Goal: Task Accomplishment & Management: Use online tool/utility

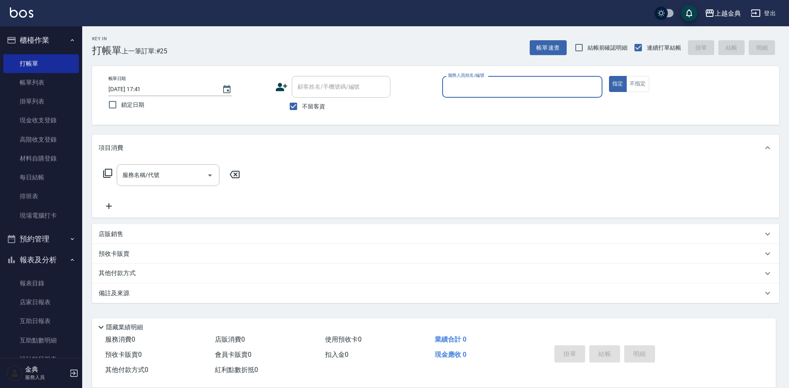
click at [493, 84] on input "服務人員姓名/編號" at bounding box center [522, 87] width 153 height 14
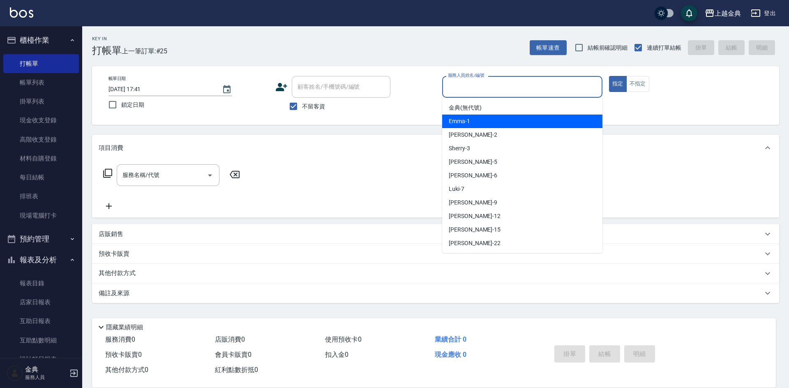
click at [502, 115] on div "Emma -1" at bounding box center [522, 122] width 160 height 14
type input "Emma-1"
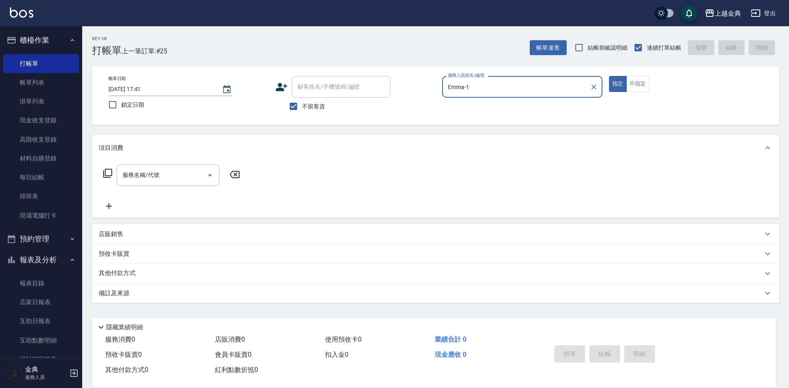
click at [112, 170] on icon at bounding box center [107, 173] width 9 height 9
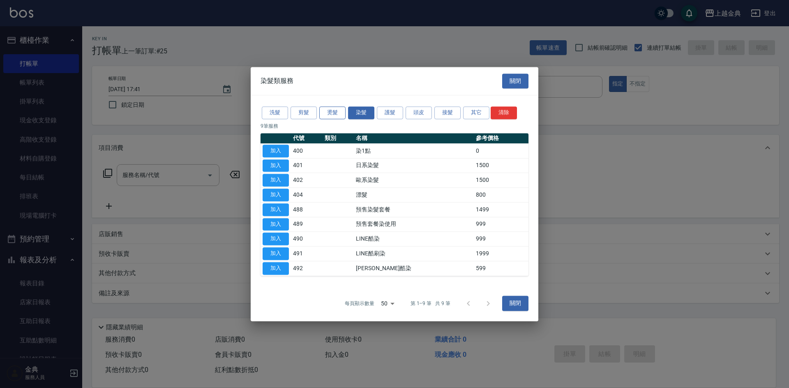
click at [329, 112] on button "燙髮" at bounding box center [332, 112] width 26 height 13
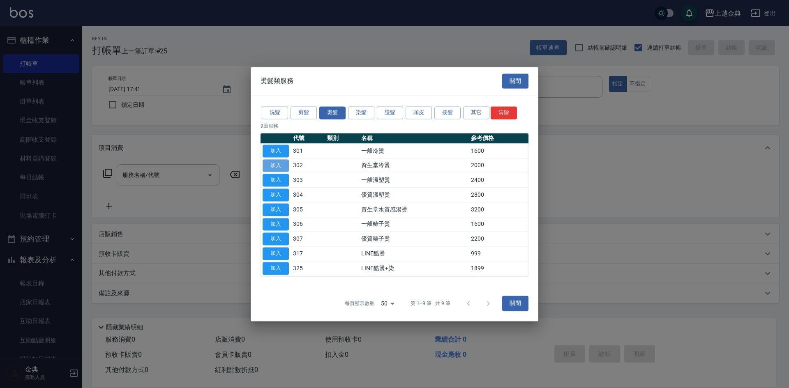
click at [269, 166] on button "加入" at bounding box center [275, 165] width 26 height 13
type input "資生堂冷燙(302)"
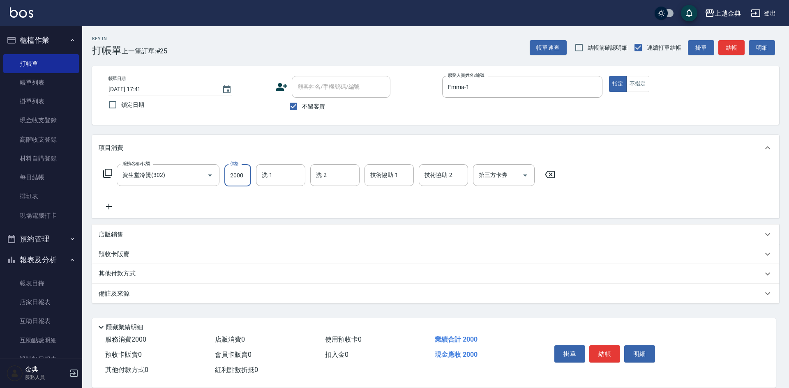
click at [238, 175] on input "2000" at bounding box center [237, 175] width 27 height 22
type input "4299"
click at [274, 172] on input "洗-1" at bounding box center [281, 175] width 42 height 14
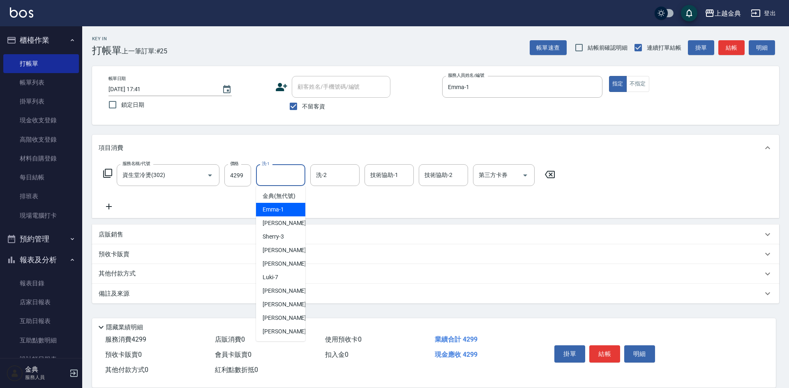
click at [281, 214] on span "Emma -1" at bounding box center [272, 209] width 21 height 9
type input "Emma-1"
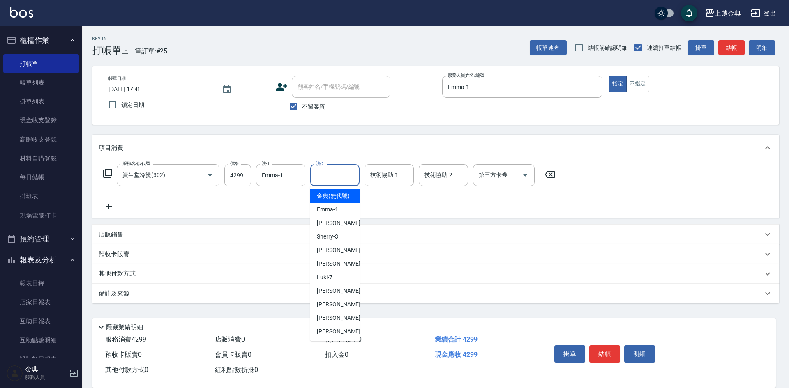
click at [331, 181] on input "洗-2" at bounding box center [335, 175] width 42 height 14
click at [340, 338] on div "[PERSON_NAME] -22" at bounding box center [334, 332] width 49 height 14
type input "[PERSON_NAME]-22"
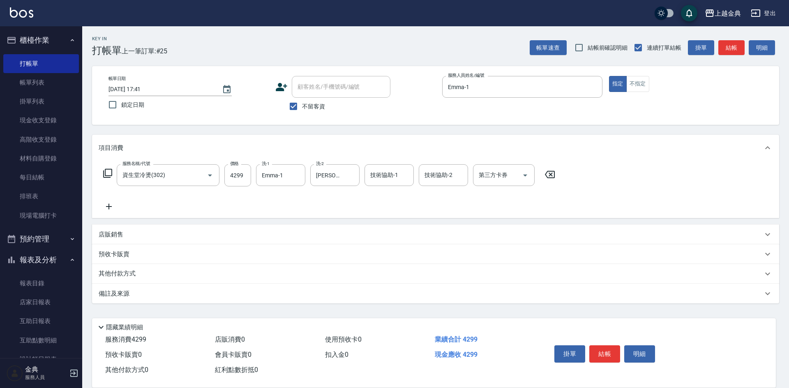
click at [110, 171] on icon at bounding box center [108, 173] width 10 height 10
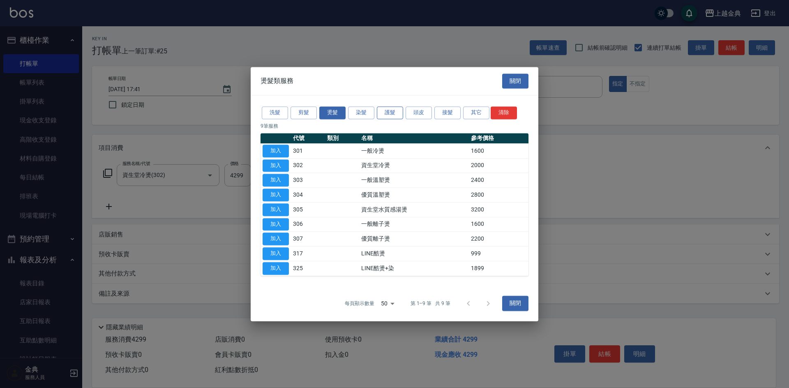
drag, startPoint x: 365, startPoint y: 111, endPoint x: 390, endPoint y: 111, distance: 25.5
click at [390, 111] on div "洗髮 剪髮 燙髮 染髮 護髮 頭皮 接髮 其它 清除" at bounding box center [394, 112] width 268 height 15
click at [391, 111] on button "護髮" at bounding box center [390, 112] width 26 height 13
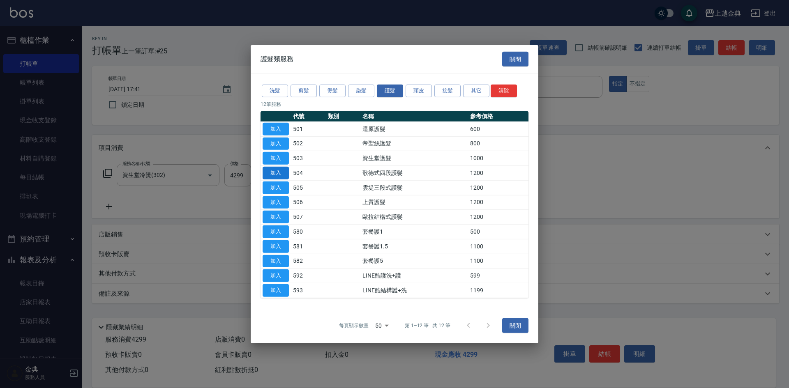
click at [272, 173] on button "加入" at bounding box center [275, 173] width 26 height 13
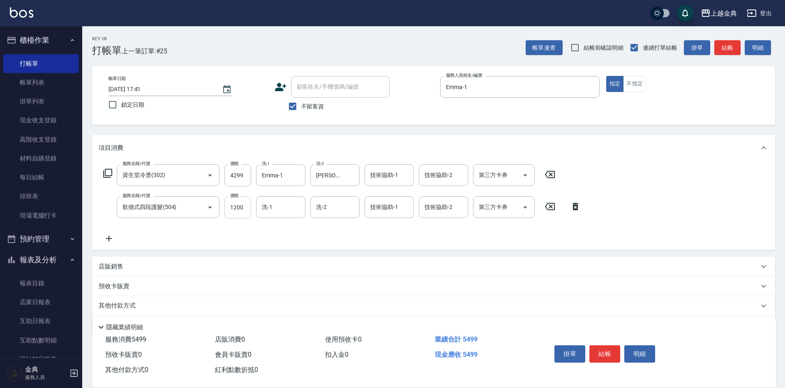
click at [235, 212] on input "1200" at bounding box center [237, 207] width 27 height 22
type input "0"
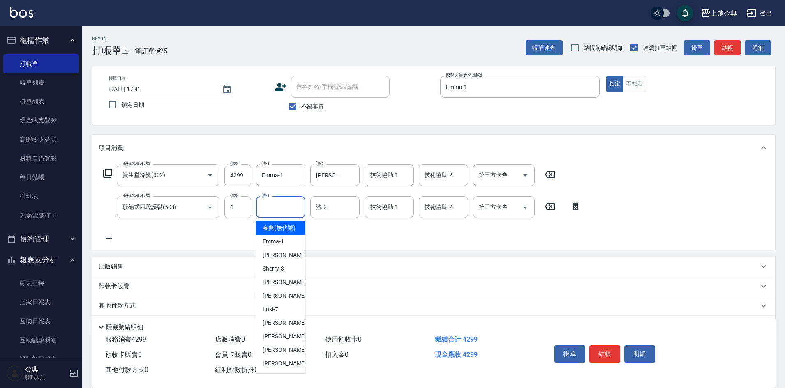
click at [271, 209] on input "洗-1" at bounding box center [281, 207] width 42 height 14
click at [282, 246] on span "Emma -1" at bounding box center [272, 241] width 21 height 9
type input "Emma-1"
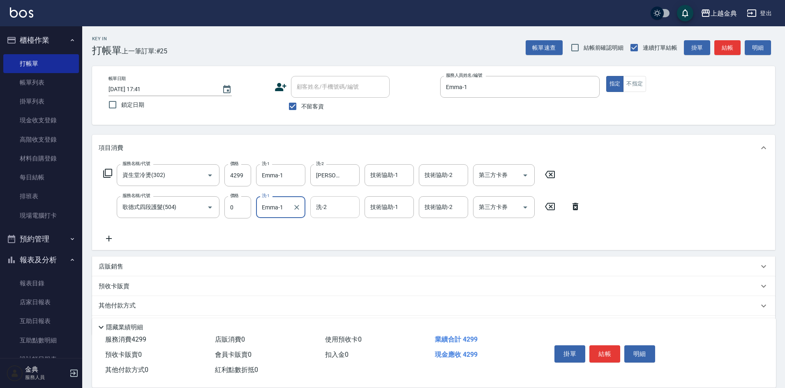
click at [348, 208] on input "洗-2" at bounding box center [335, 207] width 42 height 14
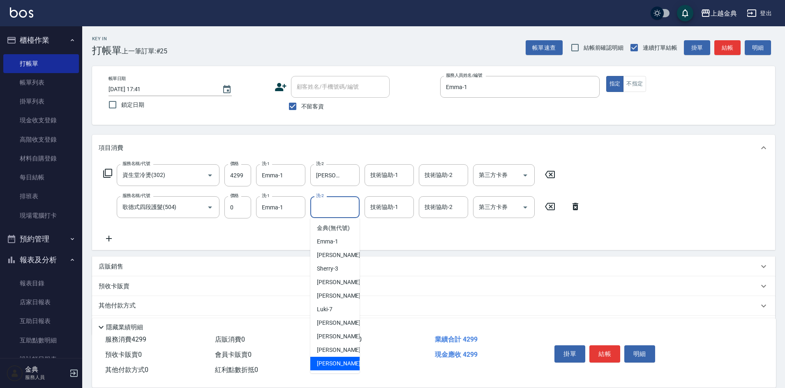
click at [329, 368] on span "[PERSON_NAME] -22" at bounding box center [343, 363] width 52 height 9
type input "[PERSON_NAME]-22"
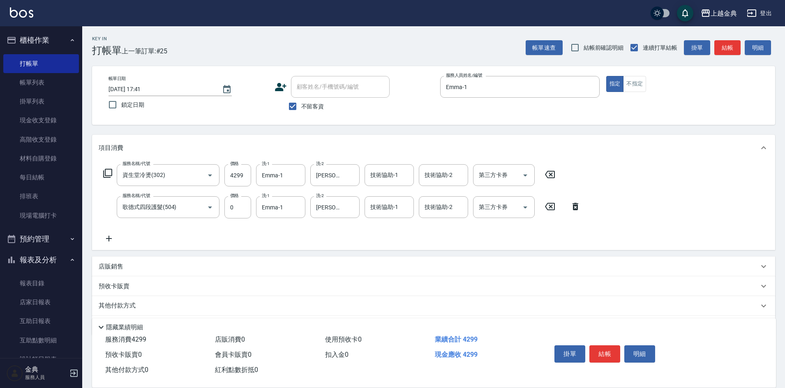
click at [418, 240] on div "服務名稱/代號 資生堂冷燙(302) 服務名稱/代號 價格 4299 價格 洗-1 Emma-1 洗-1 洗-2 lisa-22 洗-2 技術協助-1 技術協…" at bounding box center [342, 203] width 487 height 79
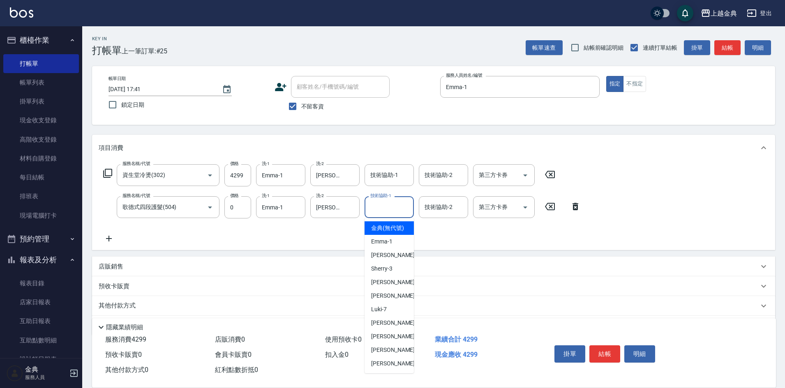
click at [382, 207] on input "技術協助-1" at bounding box center [389, 207] width 42 height 14
click at [311, 226] on div "服務名稱/代號 資生堂冷燙(302) 服務名稱/代號 價格 4299 價格 洗-1 Emma-1 洗-1 洗-2 lisa-22 洗-2 技術協助-1 技術協…" at bounding box center [342, 203] width 487 height 79
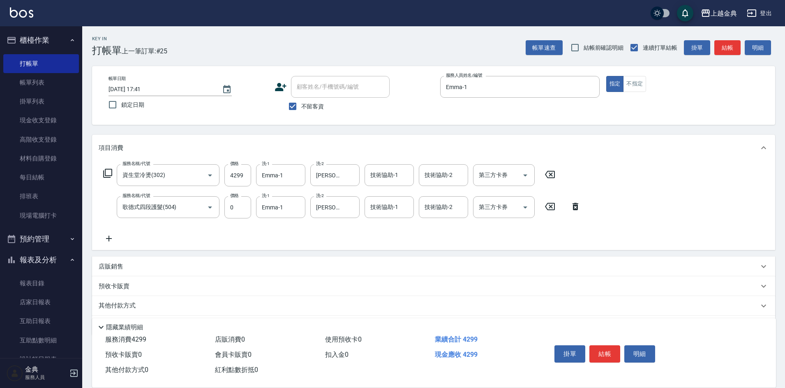
click at [126, 306] on p "其他付款方式" at bounding box center [119, 305] width 41 height 9
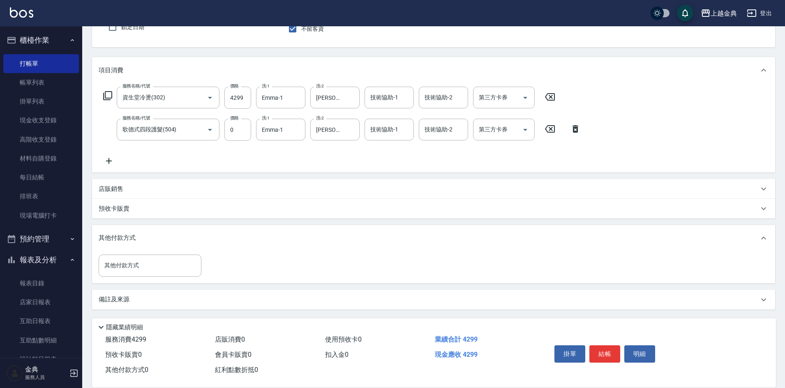
drag, startPoint x: 127, startPoint y: 246, endPoint x: 127, endPoint y: 251, distance: 4.2
click at [127, 247] on div "其他付款方式" at bounding box center [433, 238] width 683 height 26
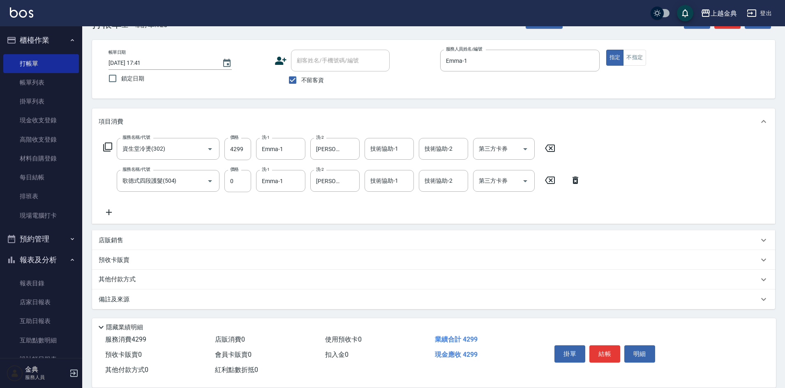
scroll to position [26, 0]
click at [116, 276] on p "其他付款方式" at bounding box center [119, 279] width 41 height 9
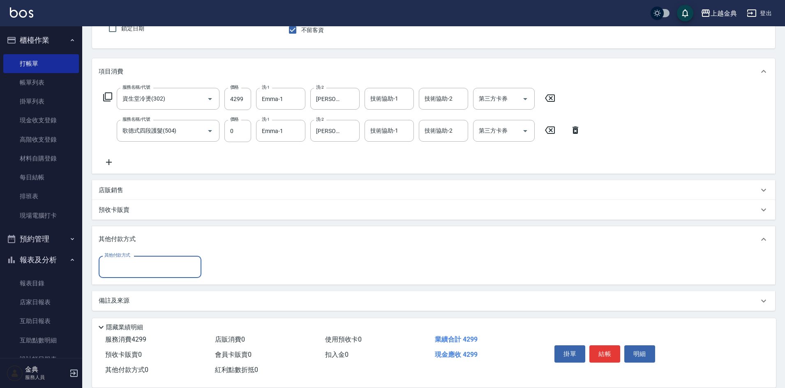
scroll to position [78, 0]
click at [122, 271] on input "其他付款方式" at bounding box center [149, 265] width 95 height 14
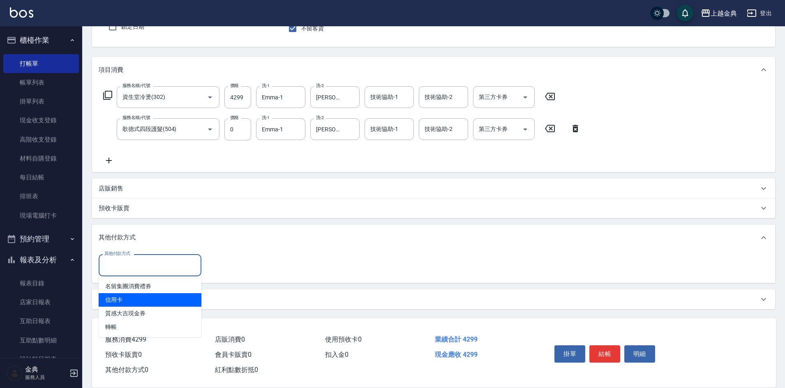
drag, startPoint x: 125, startPoint y: 306, endPoint x: 212, endPoint y: 277, distance: 91.3
click at [125, 305] on span "信用卡" at bounding box center [150, 300] width 103 height 14
type input "信用卡"
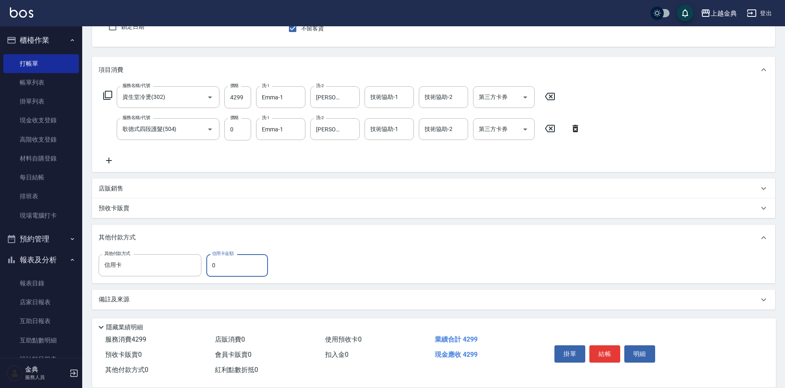
click at [225, 266] on input "0" at bounding box center [237, 265] width 62 height 22
type input "4299"
click at [611, 342] on div "掛單 結帳 明細" at bounding box center [604, 355] width 107 height 26
click at [607, 352] on button "結帳" at bounding box center [604, 353] width 31 height 17
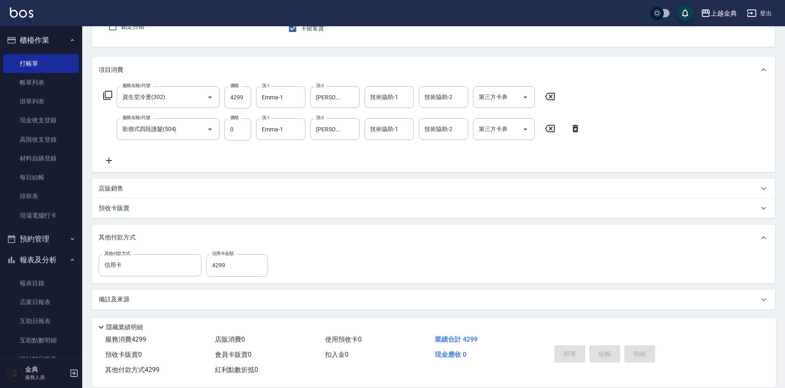
type input "2025/09/09 18:19"
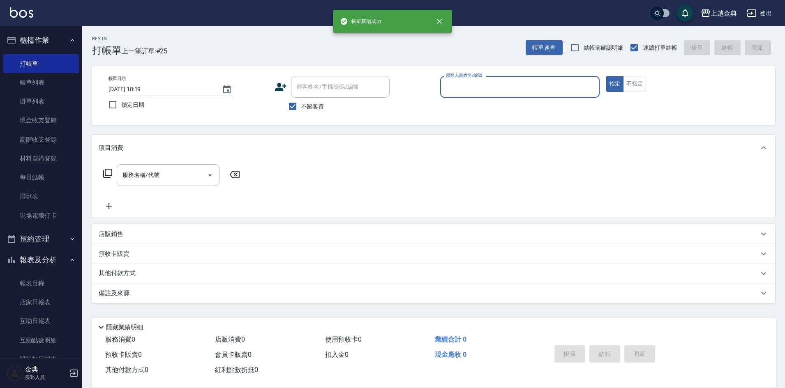
scroll to position [0, 0]
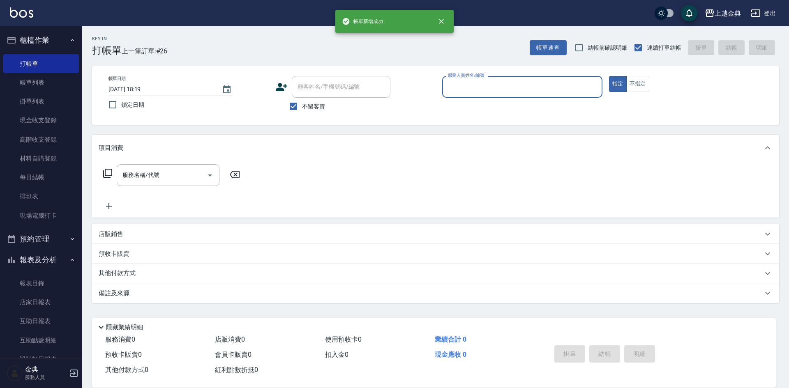
click at [486, 85] on input "服務人員姓名/編號" at bounding box center [522, 87] width 153 height 14
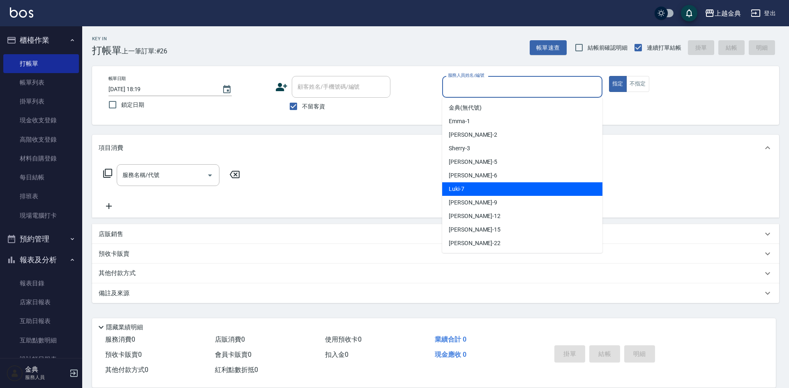
drag, startPoint x: 499, startPoint y: 186, endPoint x: 162, endPoint y: 189, distance: 336.8
click at [493, 185] on div "Luki -7" at bounding box center [522, 189] width 160 height 14
type input "Luki-7"
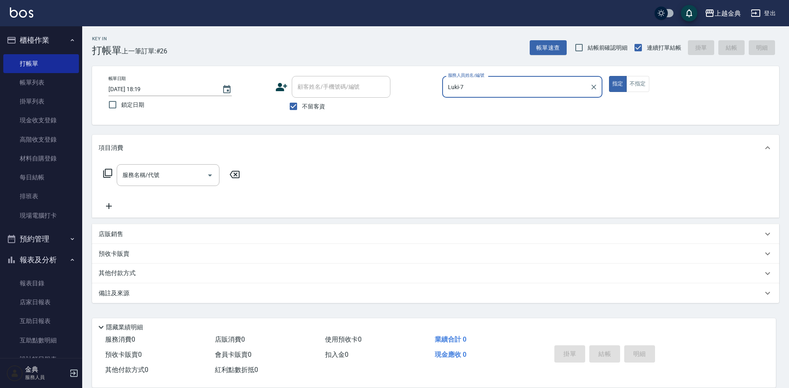
click at [108, 175] on icon at bounding box center [108, 173] width 10 height 10
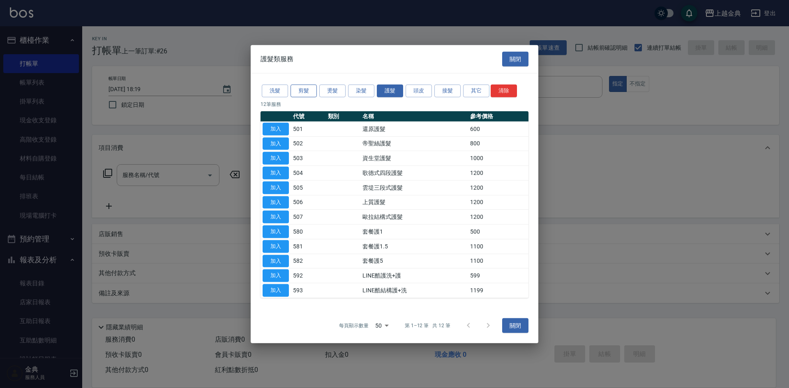
click at [307, 87] on button "剪髮" at bounding box center [303, 91] width 26 height 13
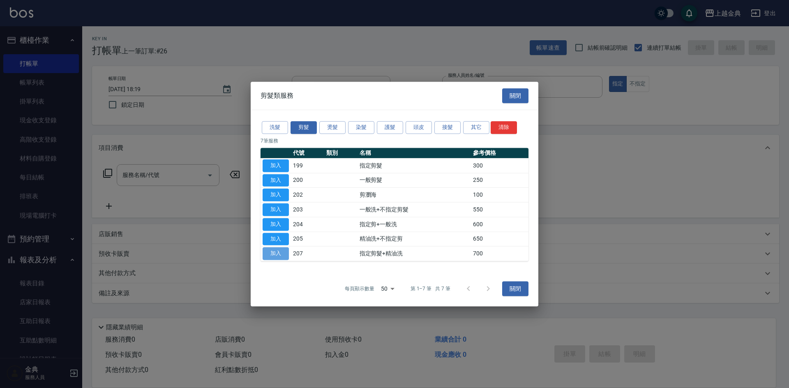
click at [280, 254] on button "加入" at bounding box center [275, 253] width 26 height 13
type input "指定剪髮+精油洗(207)"
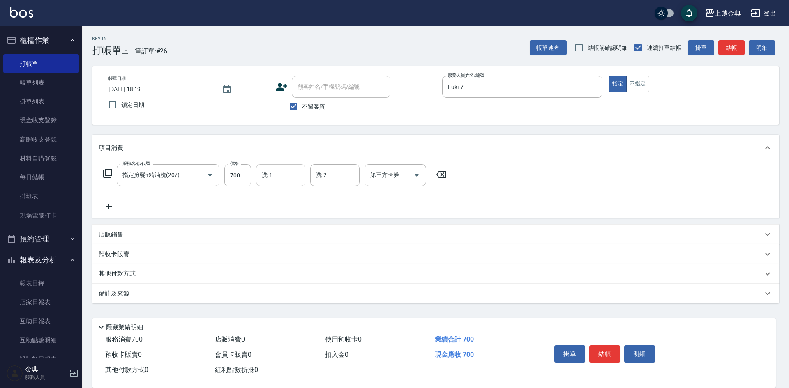
click at [281, 173] on input "洗-1" at bounding box center [281, 175] width 42 height 14
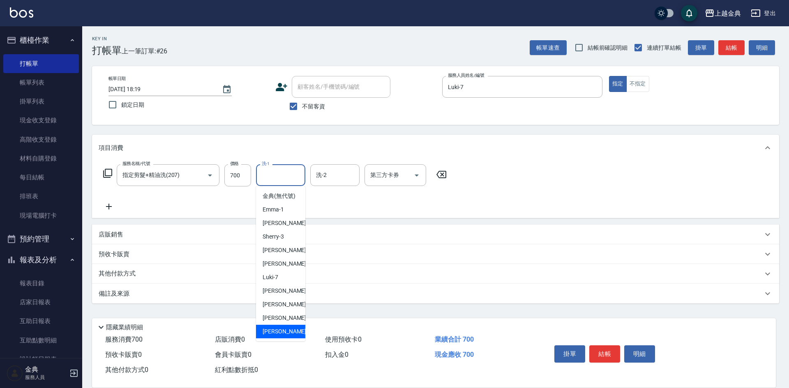
click at [287, 334] on div "[PERSON_NAME] -22" at bounding box center [280, 332] width 49 height 14
type input "[PERSON_NAME]-22"
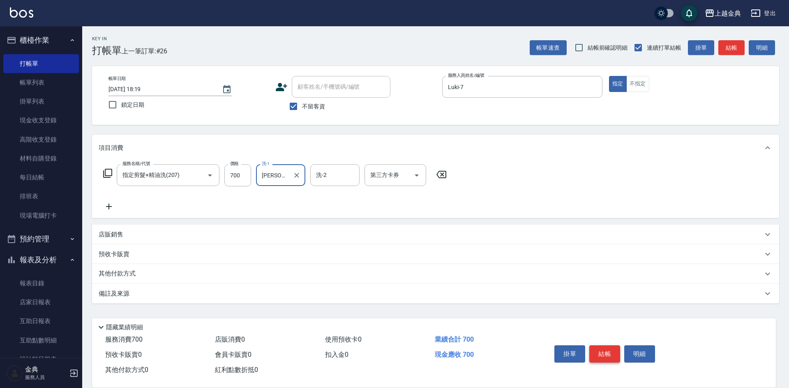
click at [609, 350] on button "結帳" at bounding box center [604, 353] width 31 height 17
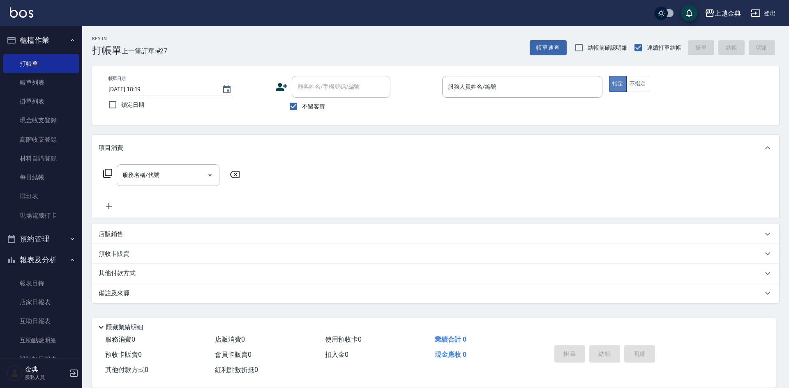
click at [622, 82] on button "指定" at bounding box center [618, 84] width 18 height 16
click at [632, 87] on button "不指定" at bounding box center [637, 84] width 23 height 16
click at [534, 98] on div "服務人員姓名/編號" at bounding box center [522, 87] width 160 height 22
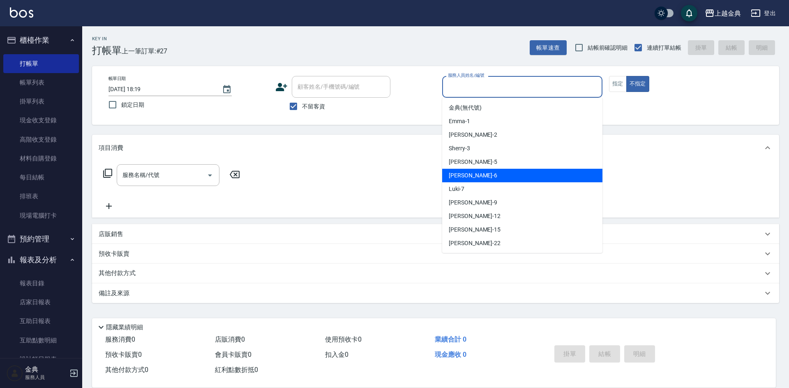
drag, startPoint x: 485, startPoint y: 174, endPoint x: 431, endPoint y: 186, distance: 54.8
click at [484, 176] on div "[PERSON_NAME] -6" at bounding box center [522, 176] width 160 height 14
type input "[PERSON_NAME]-6"
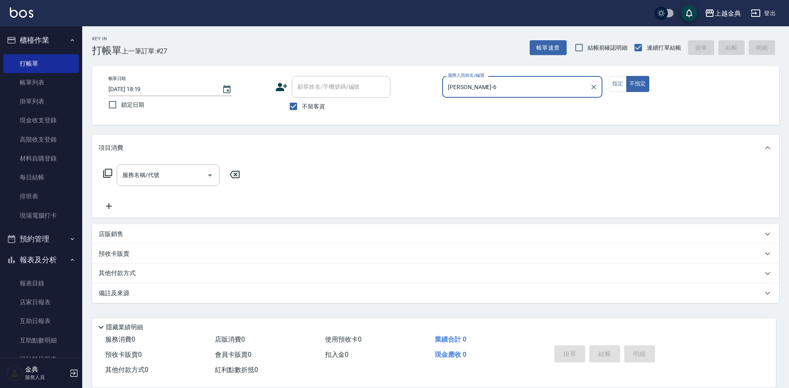
drag, startPoint x: 101, startPoint y: 171, endPoint x: 108, endPoint y: 175, distance: 8.3
click at [105, 172] on div "服務名稱/代號 服務名稱/代號" at bounding box center [172, 175] width 146 height 22
click at [108, 175] on icon at bounding box center [108, 173] width 10 height 10
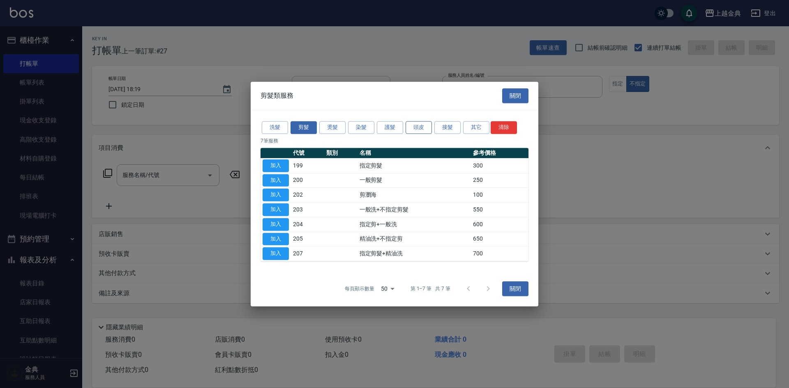
click at [412, 127] on button "頭皮" at bounding box center [418, 127] width 26 height 13
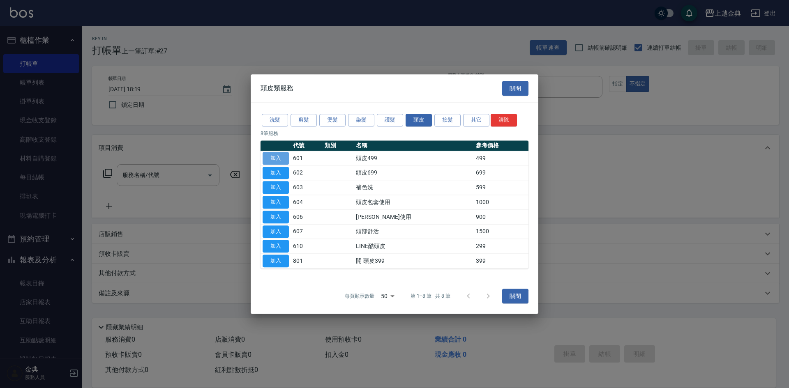
click at [273, 156] on button "加入" at bounding box center [275, 158] width 26 height 13
type input "頭皮499(601)"
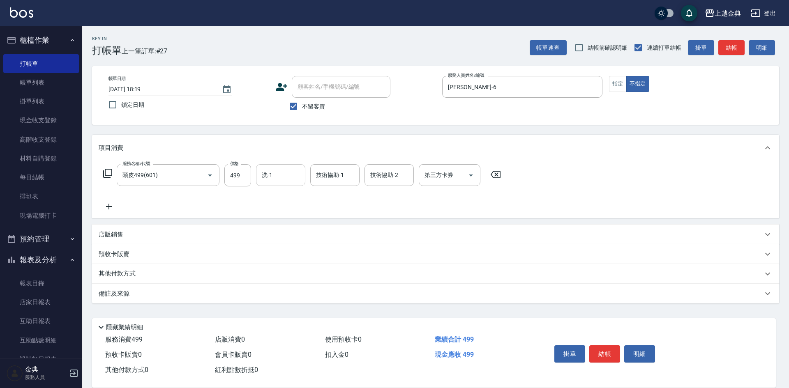
click at [281, 171] on input "洗-1" at bounding box center [281, 175] width 42 height 14
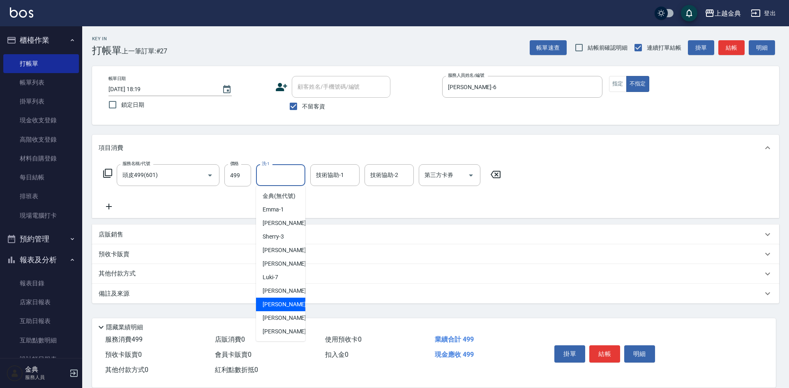
click at [284, 309] on span "[PERSON_NAME]-12" at bounding box center [288, 304] width 52 height 9
type input "[PERSON_NAME]-12"
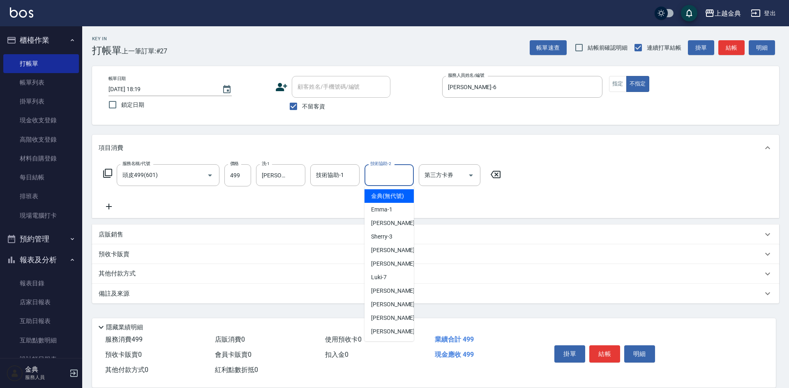
click at [383, 177] on input "技術協助-2" at bounding box center [389, 175] width 42 height 14
click at [398, 311] on div "[PERSON_NAME]-12" at bounding box center [388, 305] width 49 height 14
type input "[PERSON_NAME]-12"
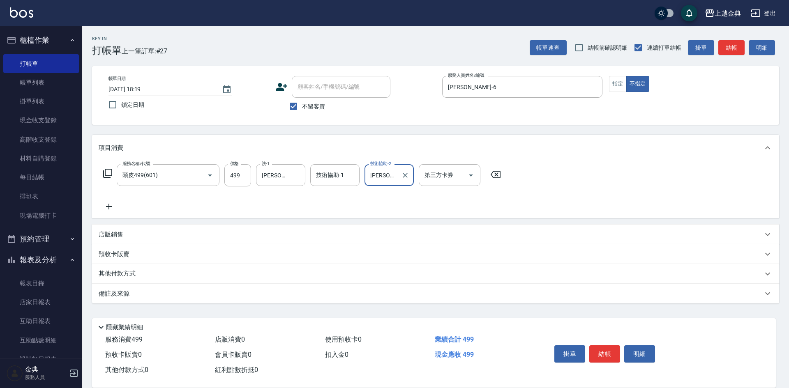
click at [110, 172] on icon at bounding box center [108, 173] width 10 height 10
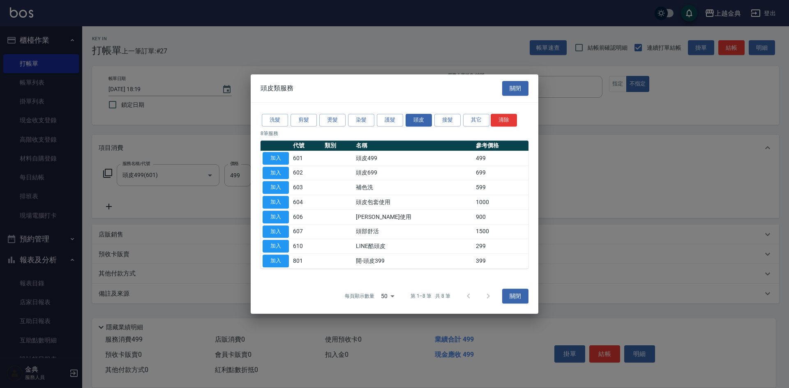
click at [305, 113] on div "洗髮 剪髮 燙髮 染髮 護髮 頭皮 接髮 其它 清除" at bounding box center [394, 120] width 268 height 15
click at [304, 117] on button "剪髮" at bounding box center [303, 120] width 26 height 13
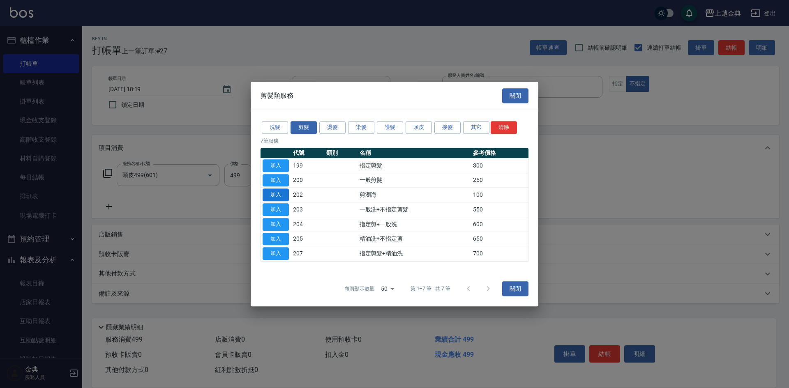
click at [272, 194] on button "加入" at bounding box center [275, 195] width 26 height 13
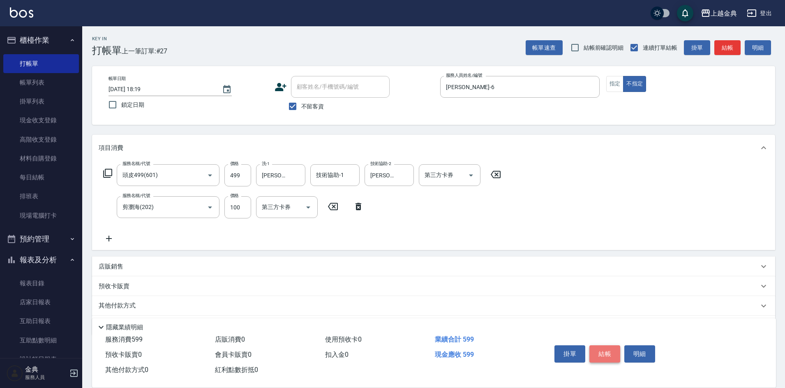
click at [605, 350] on button "結帳" at bounding box center [604, 353] width 31 height 17
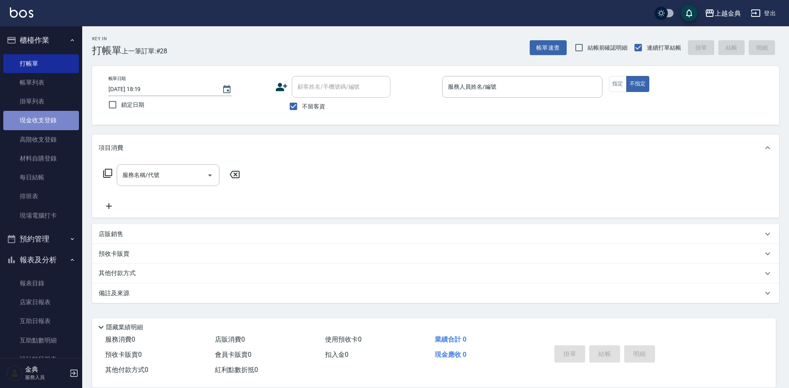
click at [52, 122] on link "現金收支登錄" at bounding box center [41, 120] width 76 height 19
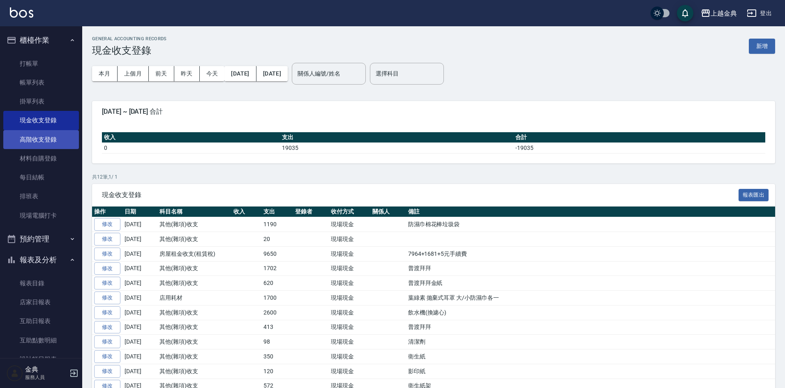
click at [46, 142] on link "高階收支登錄" at bounding box center [41, 139] width 76 height 19
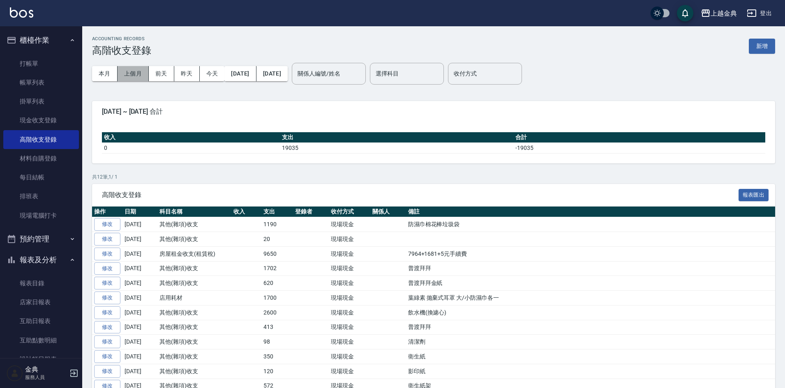
click at [142, 72] on button "上個月" at bounding box center [132, 73] width 31 height 15
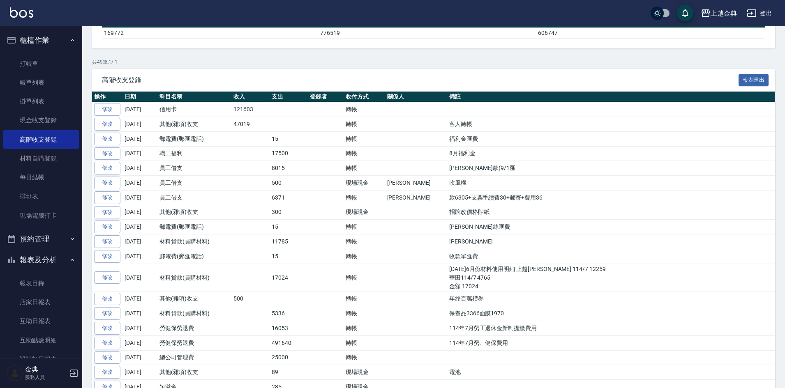
scroll to position [246, 0]
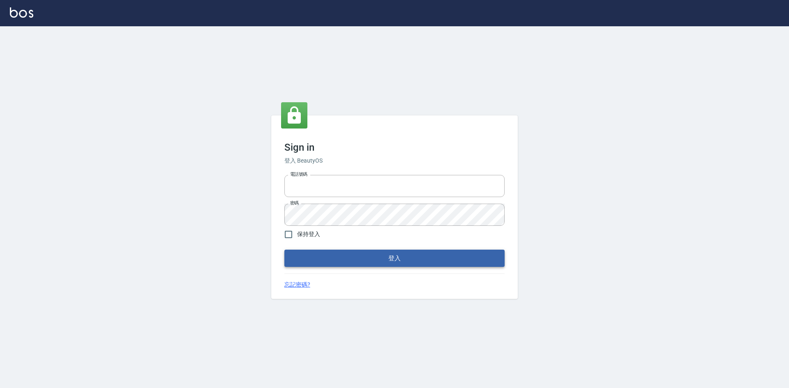
type input "0963852741"
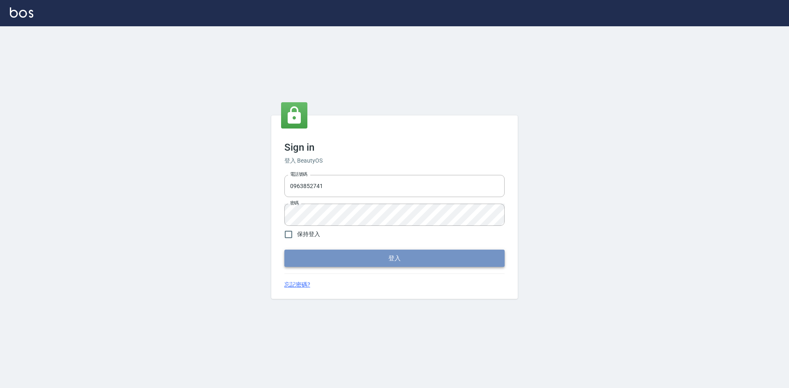
click at [375, 257] on button "登入" at bounding box center [394, 258] width 220 height 17
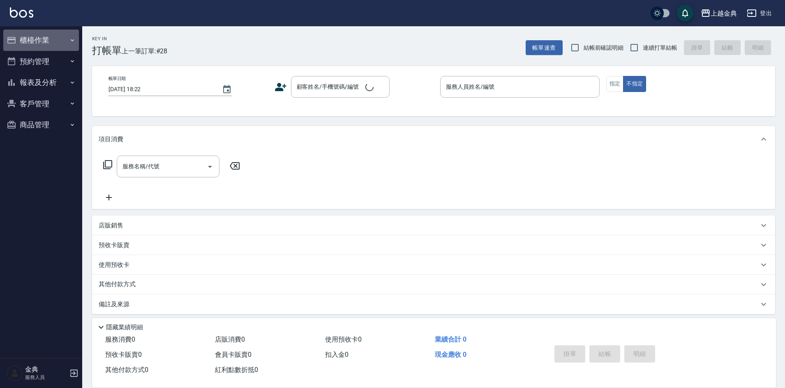
click at [49, 37] on button "櫃檯作業" at bounding box center [41, 40] width 76 height 21
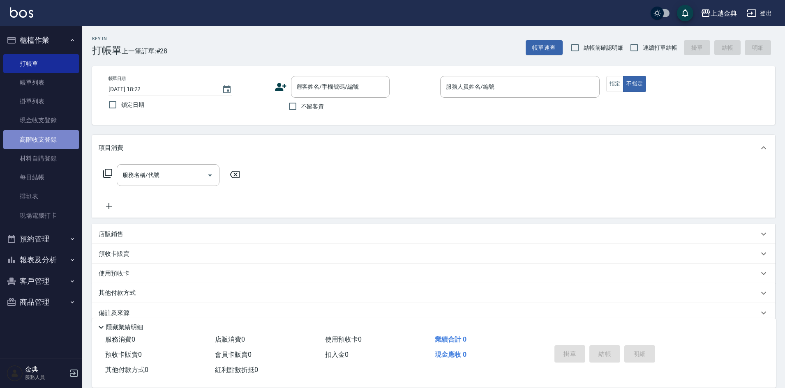
click at [69, 138] on link "高階收支登錄" at bounding box center [41, 139] width 76 height 19
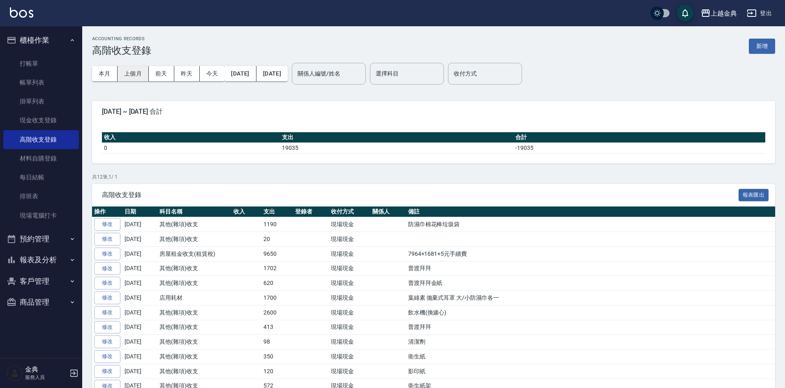
click at [133, 71] on button "上個月" at bounding box center [132, 73] width 31 height 15
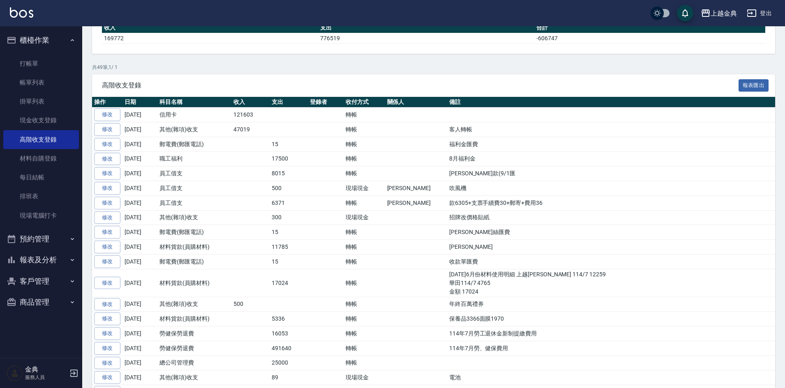
scroll to position [123, 0]
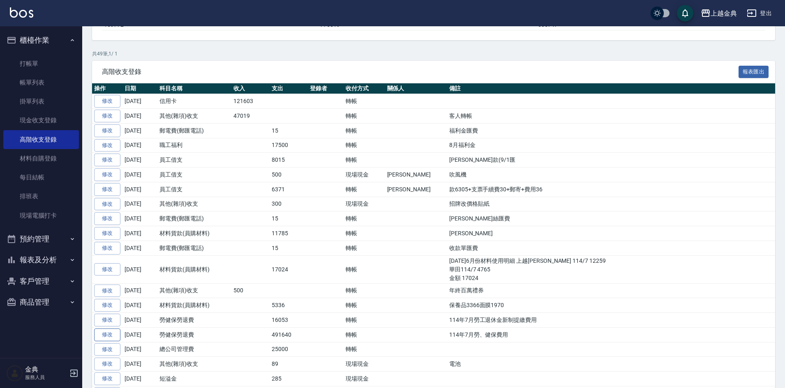
click at [100, 341] on link "修改" at bounding box center [107, 335] width 26 height 13
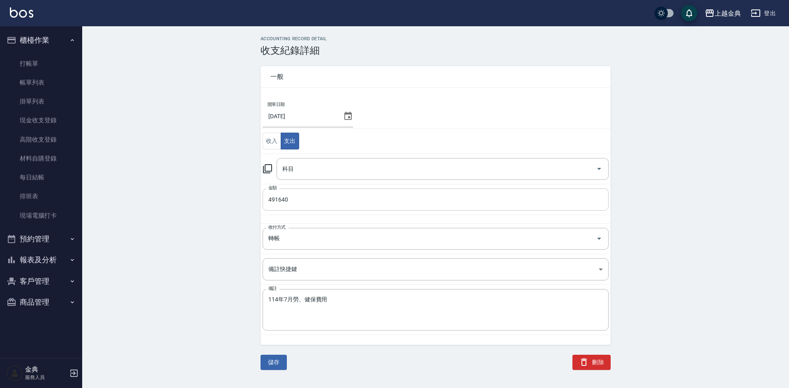
type input "9 勞健保勞退費"
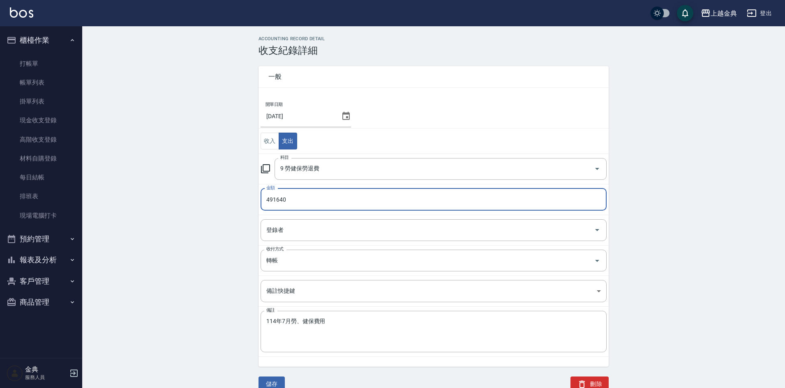
click at [326, 204] on input "491640" at bounding box center [433, 200] width 346 height 22
type input "49164"
click at [279, 378] on button "儲存" at bounding box center [271, 384] width 26 height 15
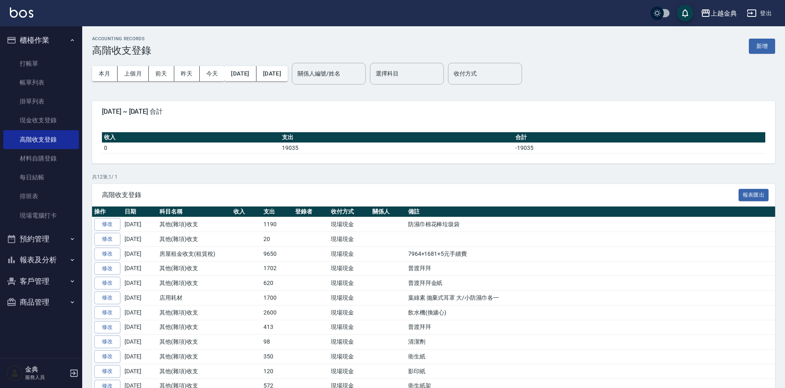
click at [48, 260] on button "報表及分析" at bounding box center [41, 259] width 76 height 21
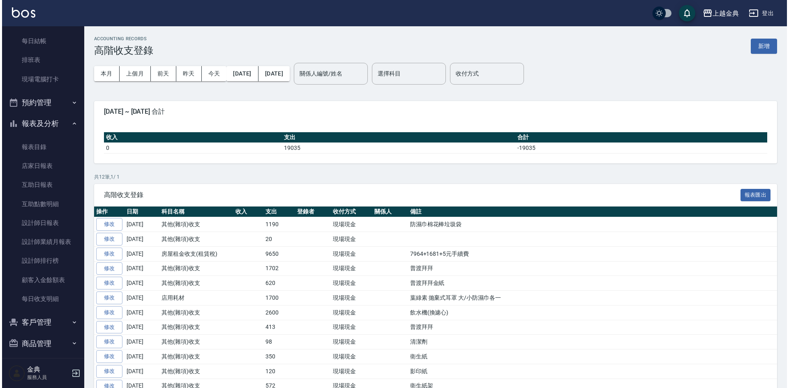
scroll to position [142, 0]
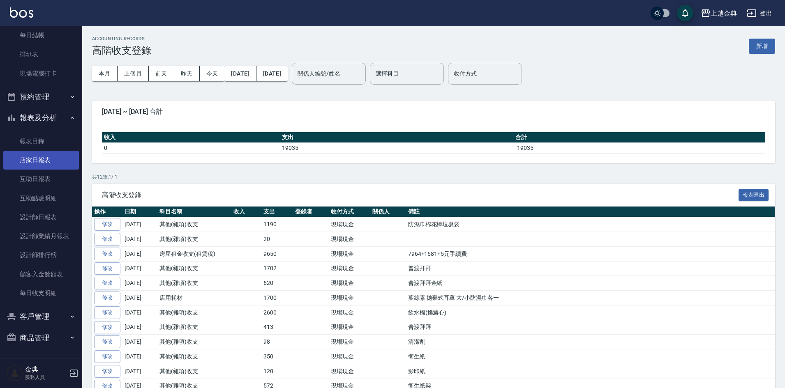
click at [38, 158] on link "店家日報表" at bounding box center [41, 160] width 76 height 19
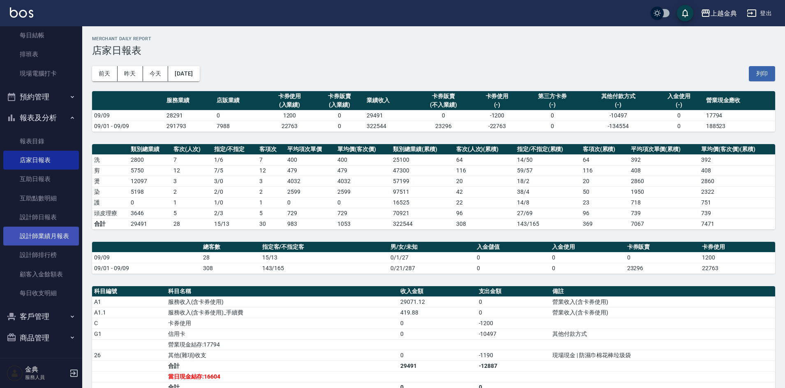
click at [49, 236] on link "設計師業績月報表" at bounding box center [41, 236] width 76 height 19
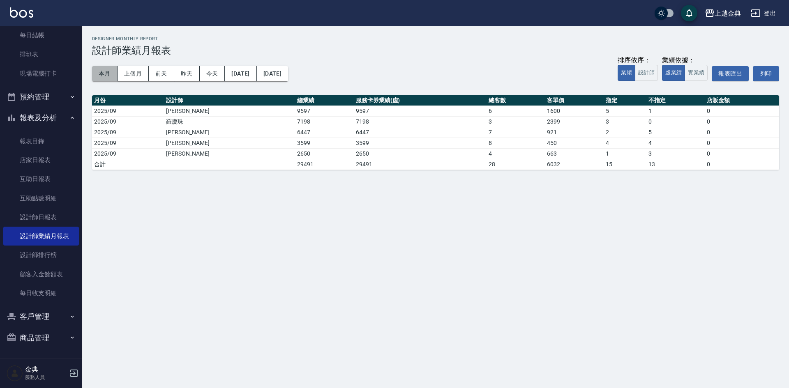
click at [99, 75] on button "本月" at bounding box center [104, 73] width 25 height 15
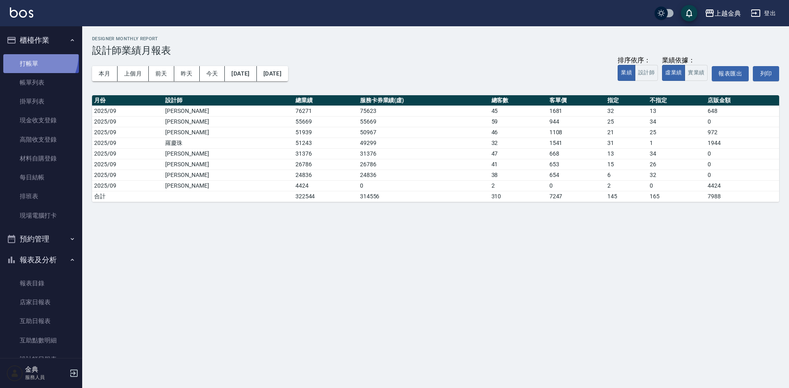
click at [28, 55] on link "打帳單" at bounding box center [41, 63] width 76 height 19
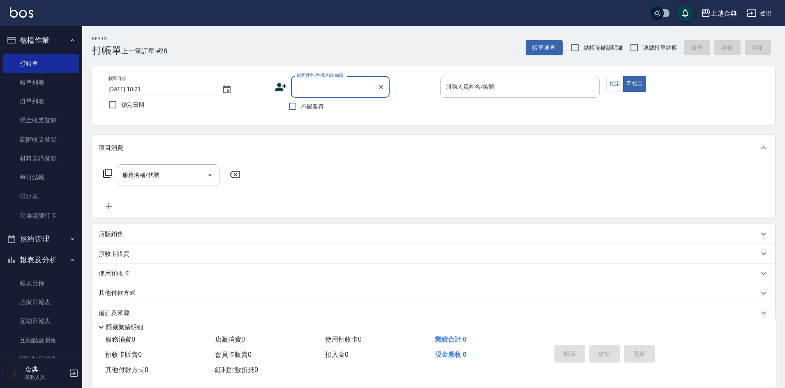
click at [479, 76] on div "服務人員姓名/編號" at bounding box center [519, 87] width 159 height 22
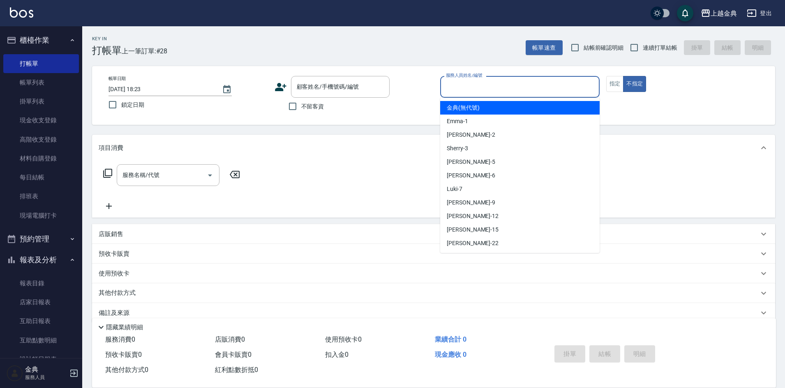
click at [474, 86] on input "服務人員姓名/編號" at bounding box center [520, 87] width 152 height 14
click at [471, 85] on input "服務人員姓名/編號" at bounding box center [520, 87] width 152 height 14
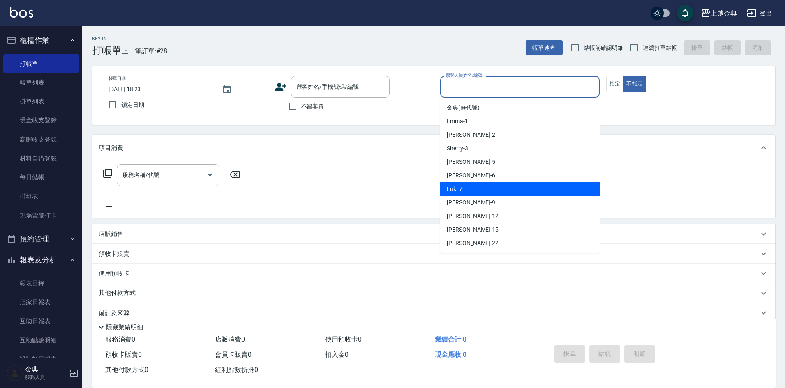
click at [479, 184] on div "Luki -7" at bounding box center [519, 189] width 159 height 14
type input "Luki-7"
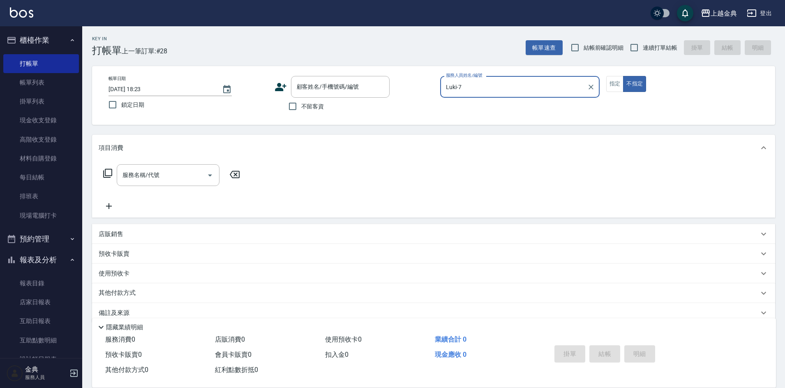
click at [313, 106] on span "不留客資" at bounding box center [312, 106] width 23 height 9
click at [301, 106] on input "不留客資" at bounding box center [292, 106] width 17 height 17
checkbox input "true"
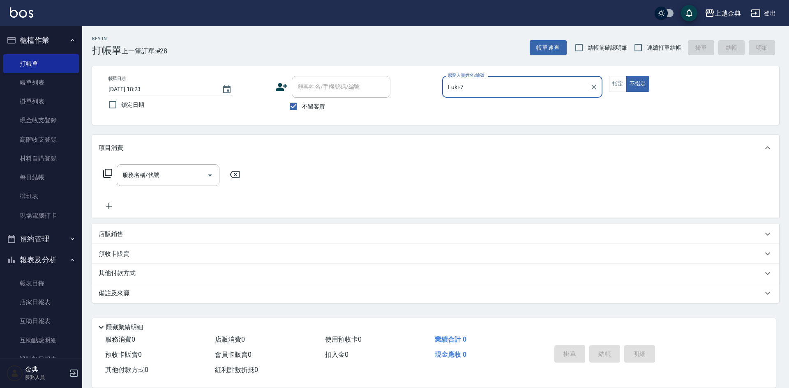
click at [106, 171] on icon at bounding box center [107, 173] width 9 height 9
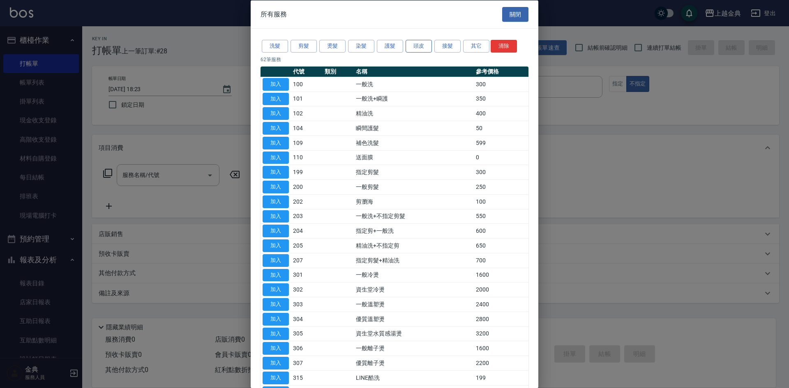
click at [410, 41] on button "頭皮" at bounding box center [418, 46] width 26 height 13
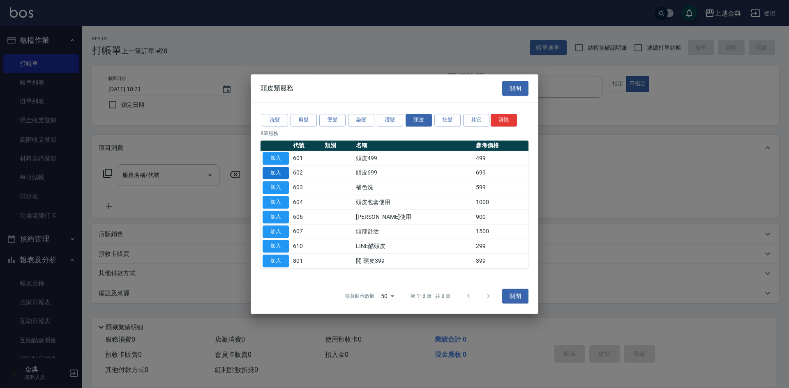
click at [271, 170] on button "加入" at bounding box center [275, 173] width 26 height 13
type input "頭皮699(602)"
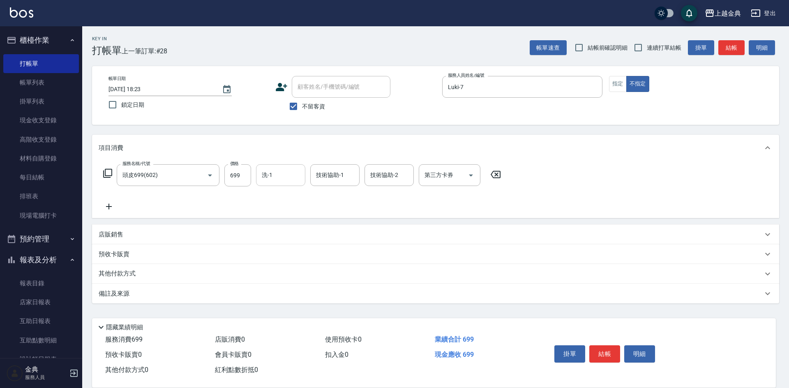
drag, startPoint x: 262, startPoint y: 171, endPoint x: 273, endPoint y: 179, distance: 13.3
click at [262, 172] on input "洗-1" at bounding box center [281, 175] width 42 height 14
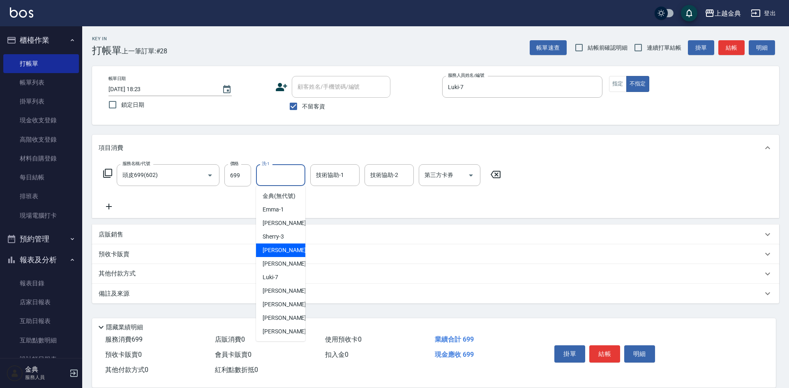
click at [291, 257] on div "[PERSON_NAME] -5" at bounding box center [280, 251] width 49 height 14
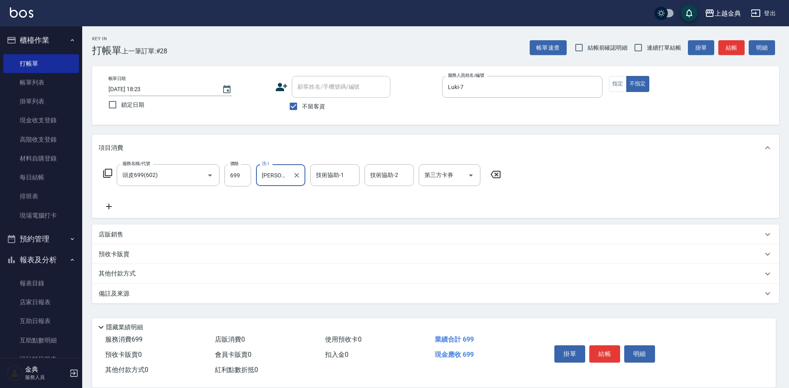
type input "[PERSON_NAME]-5"
click at [380, 164] on div "技術協助-2" at bounding box center [388, 175] width 49 height 22
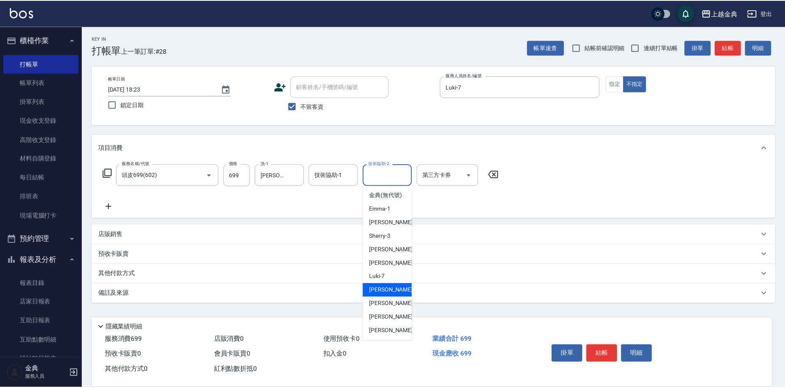
scroll to position [9, 0]
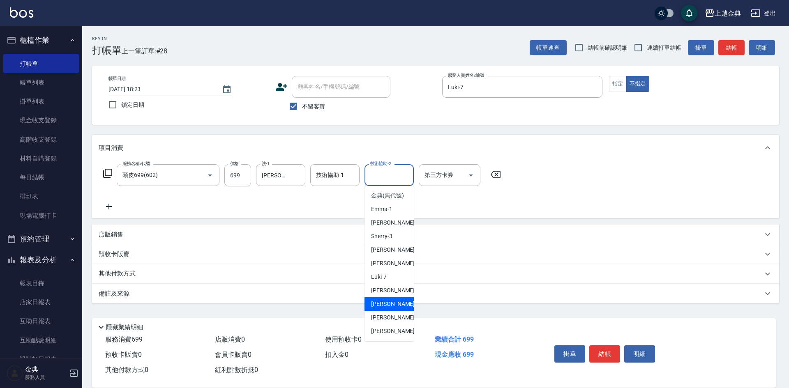
click at [398, 298] on div "[PERSON_NAME]-12" at bounding box center [388, 304] width 49 height 14
type input "[PERSON_NAME]-12"
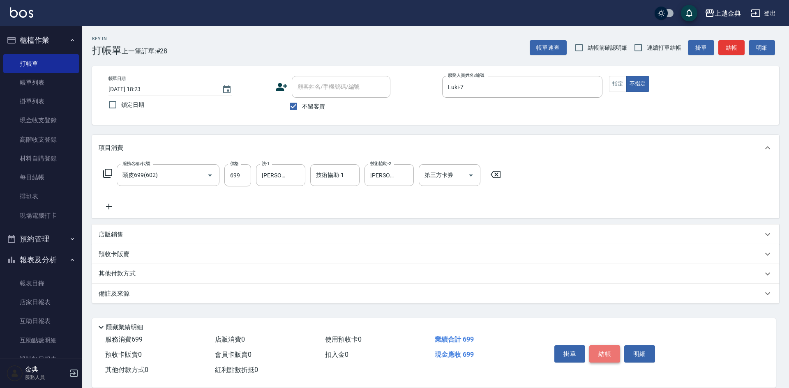
click at [614, 347] on button "結帳" at bounding box center [604, 353] width 31 height 17
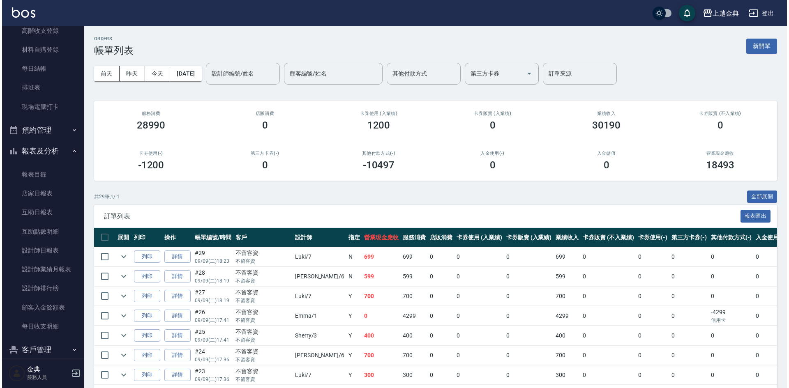
scroll to position [142, 0]
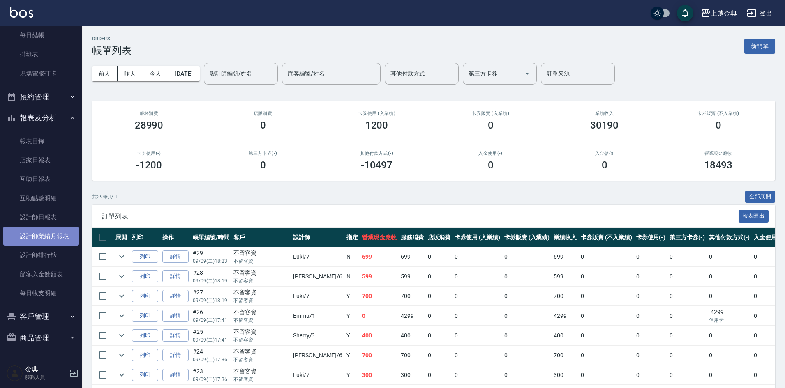
click at [57, 237] on link "設計師業績月報表" at bounding box center [41, 236] width 76 height 19
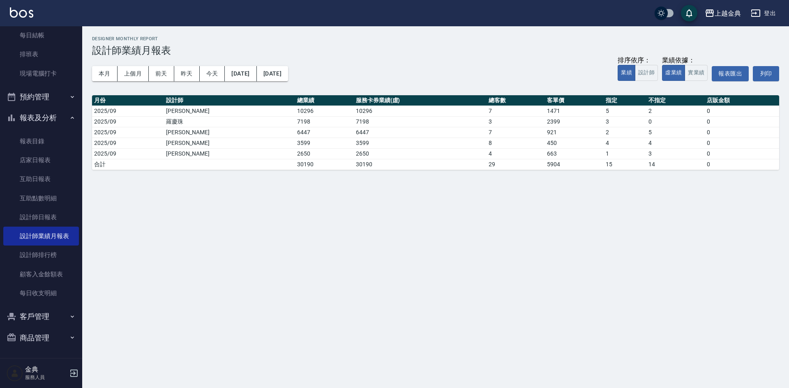
scroll to position [60, 0]
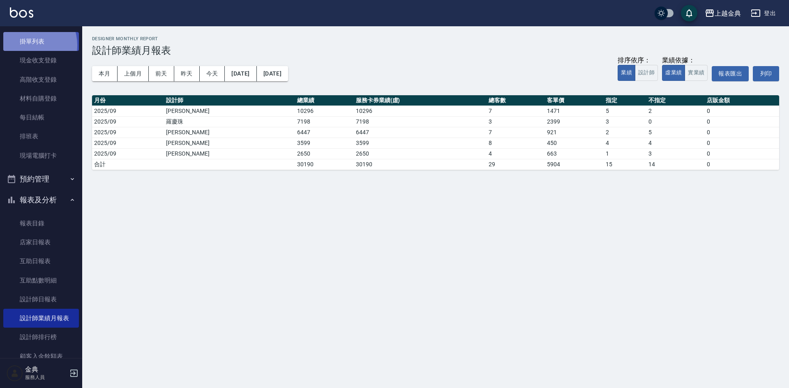
click at [27, 45] on link "掛單列表" at bounding box center [41, 41] width 76 height 19
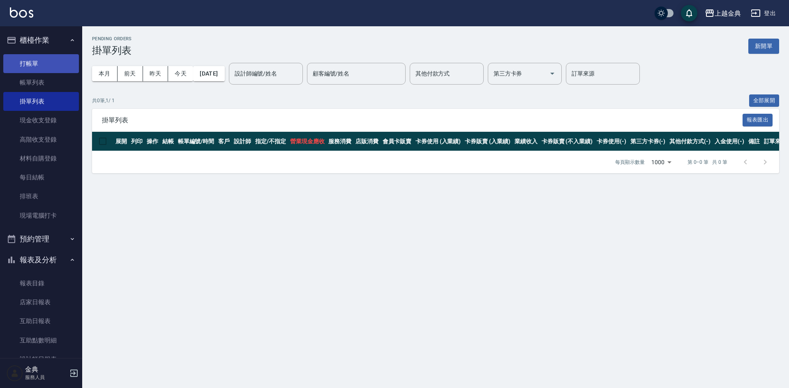
click at [34, 62] on link "打帳單" at bounding box center [41, 63] width 76 height 19
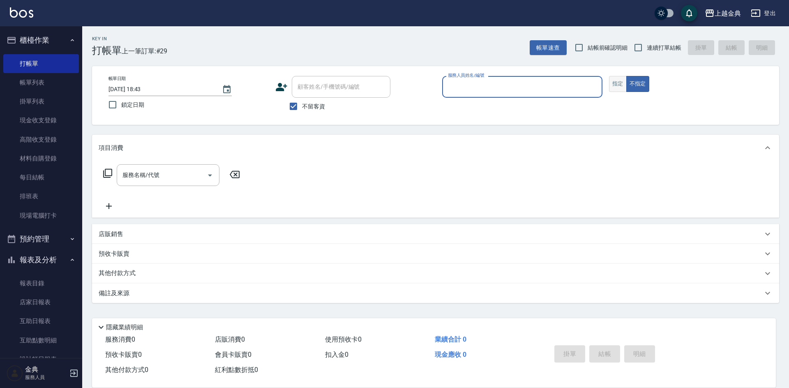
click at [623, 87] on button "指定" at bounding box center [618, 84] width 18 height 16
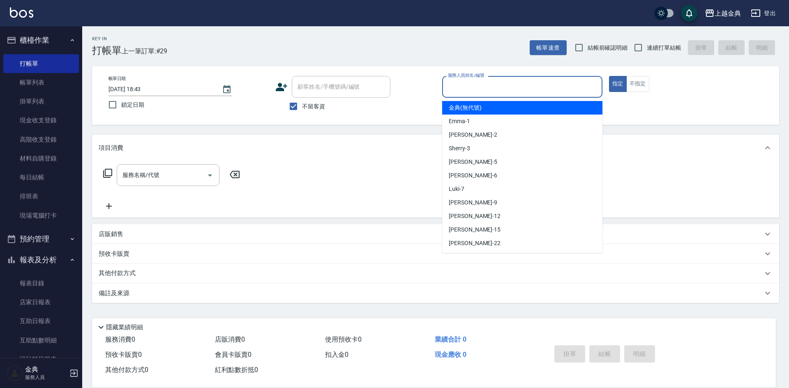
click at [573, 87] on input "服務人員姓名/編號" at bounding box center [522, 87] width 153 height 14
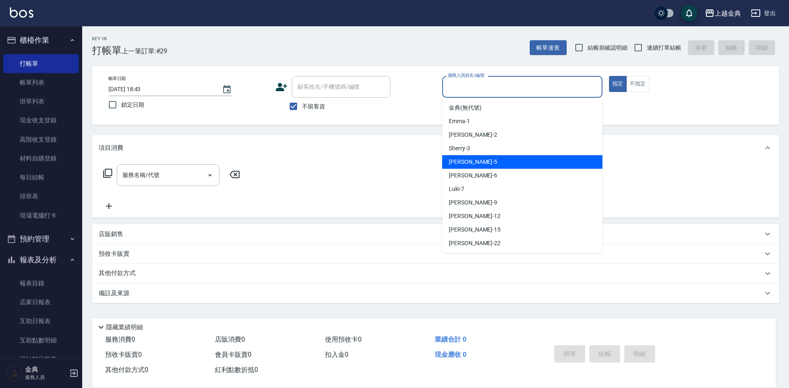
click at [535, 166] on div "[PERSON_NAME] -5" at bounding box center [522, 162] width 160 height 14
type input "[PERSON_NAME]-5"
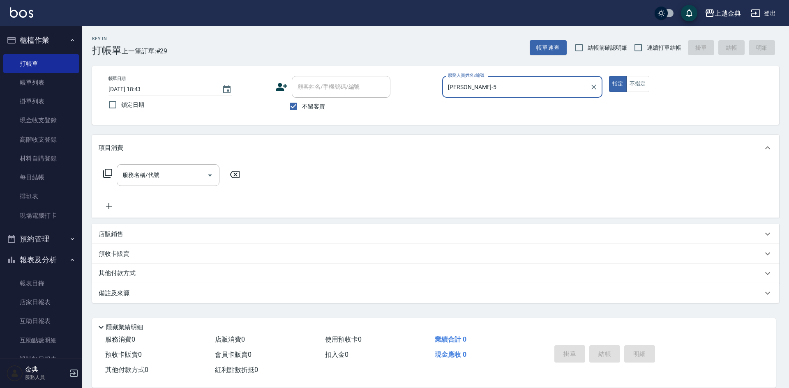
click at [103, 173] on icon at bounding box center [107, 173] width 9 height 9
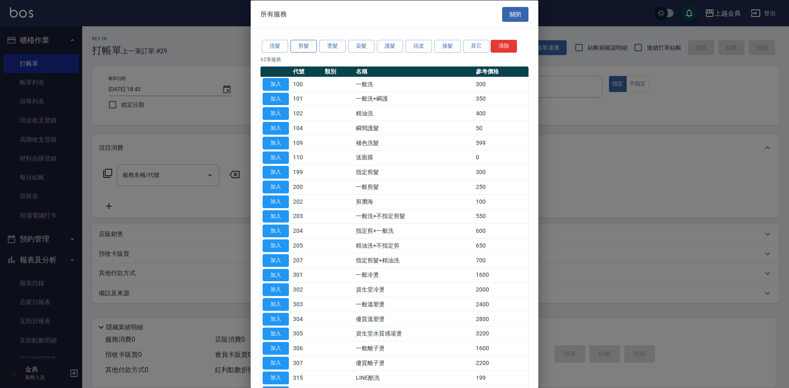
click at [305, 43] on button "剪髮" at bounding box center [303, 46] width 26 height 13
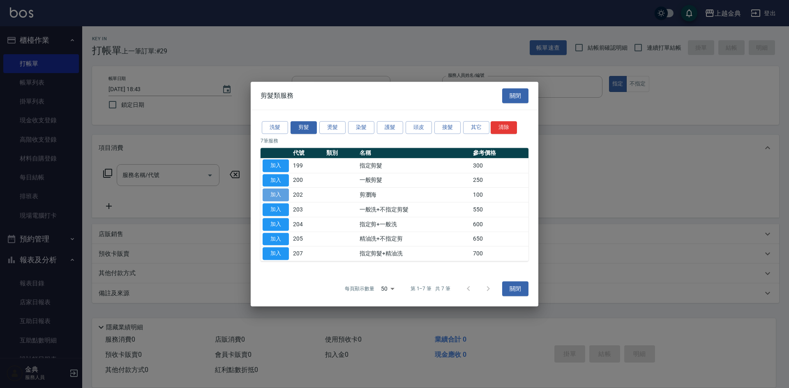
click at [284, 192] on button "加入" at bounding box center [275, 195] width 26 height 13
type input "剪瀏海(202)"
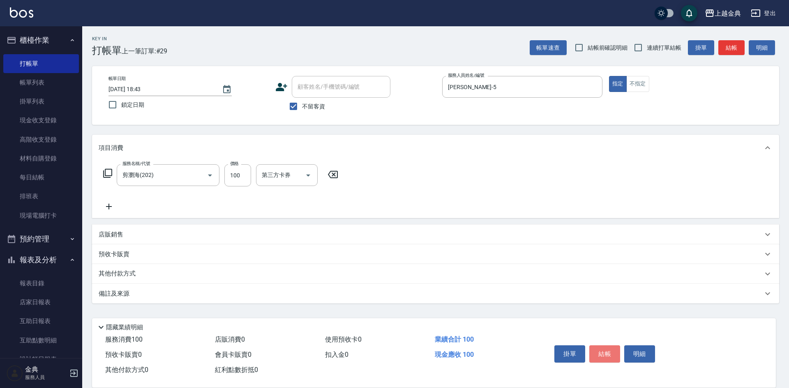
drag, startPoint x: 607, startPoint y: 347, endPoint x: 593, endPoint y: 342, distance: 15.1
click at [605, 345] on button "結帳" at bounding box center [604, 353] width 31 height 17
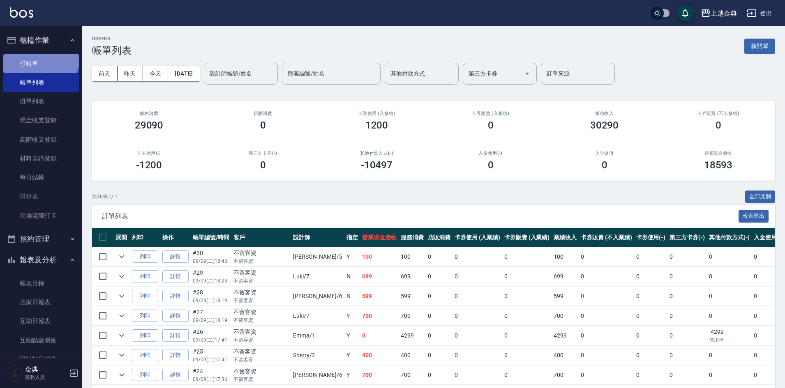
click at [39, 55] on link "打帳單" at bounding box center [41, 63] width 76 height 19
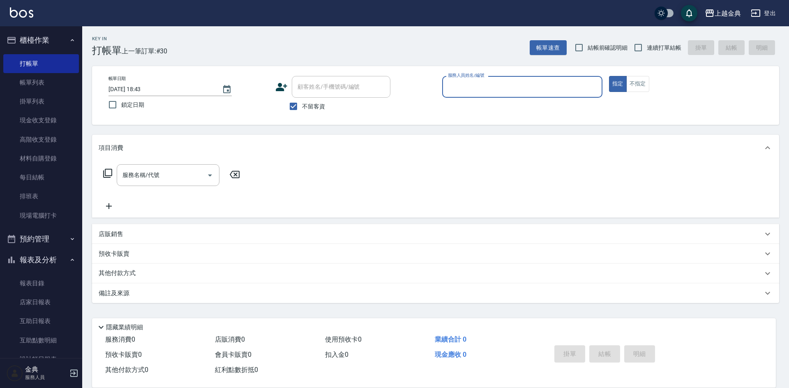
click at [651, 45] on span "連續打單結帳" at bounding box center [663, 48] width 35 height 9
click at [646, 45] on input "連續打單結帳" at bounding box center [637, 47] width 17 height 17
checkbox input "true"
drag, startPoint x: 546, startPoint y: 85, endPoint x: 536, endPoint y: 91, distance: 11.8
click at [545, 85] on input "服務人員姓名/編號" at bounding box center [522, 87] width 153 height 14
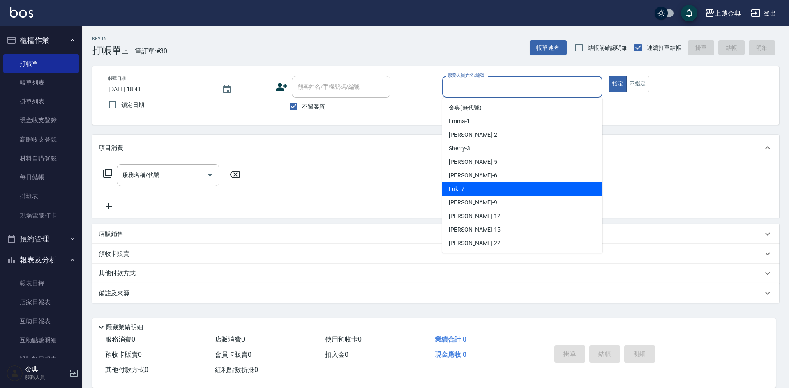
drag, startPoint x: 490, startPoint y: 177, endPoint x: 469, endPoint y: 177, distance: 21.0
click at [490, 177] on div "[PERSON_NAME] -6" at bounding box center [522, 176] width 160 height 14
type input "[PERSON_NAME]-6"
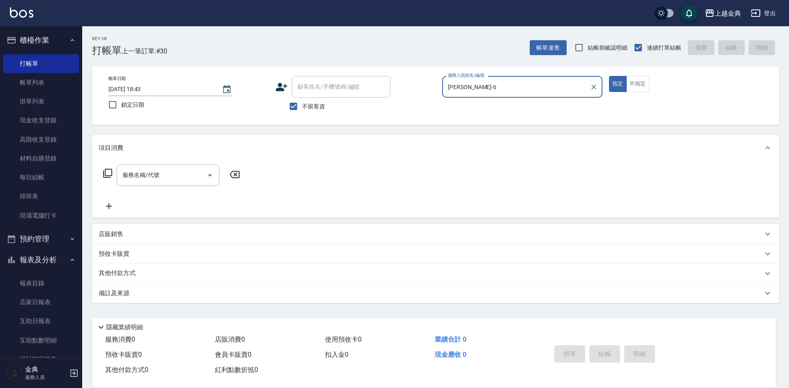
click at [106, 171] on icon at bounding box center [108, 173] width 10 height 10
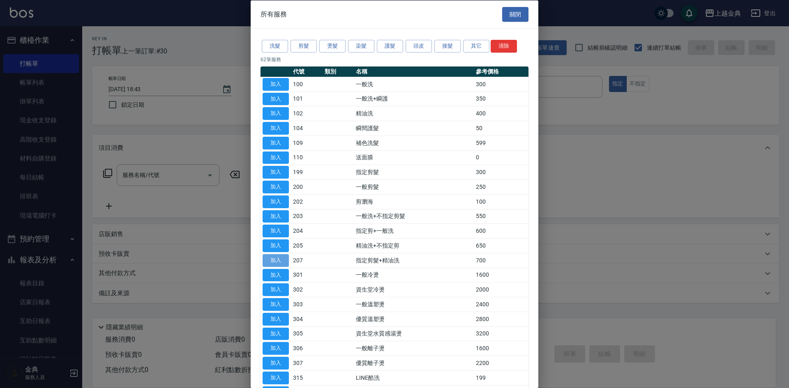
click at [277, 258] on button "加入" at bounding box center [275, 260] width 26 height 13
type input "指定剪髮+精油洗(207)"
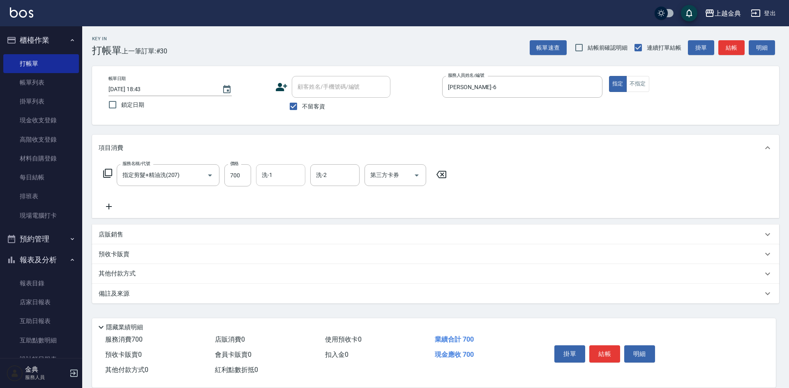
click at [273, 171] on input "洗-1" at bounding box center [281, 175] width 42 height 14
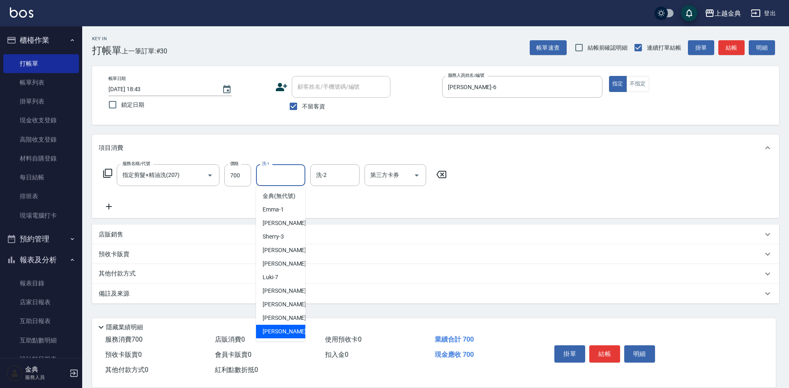
click at [278, 336] on span "[PERSON_NAME] -22" at bounding box center [288, 331] width 52 height 9
type input "[PERSON_NAME]-22"
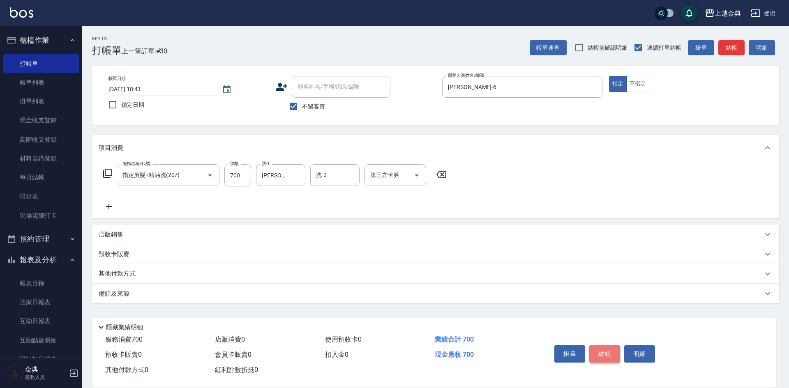
click at [606, 345] on button "結帳" at bounding box center [604, 353] width 31 height 17
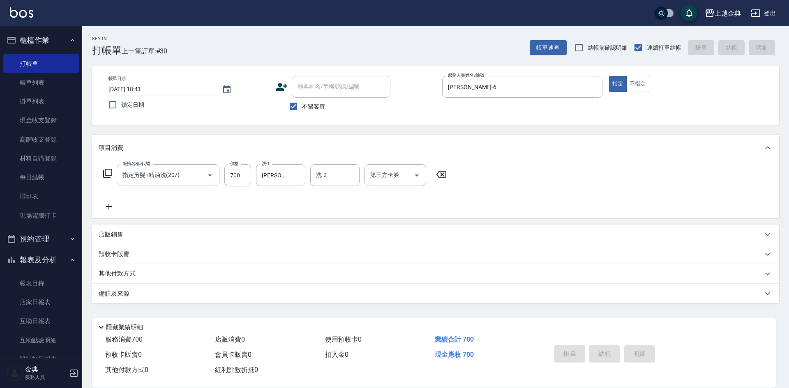
type input "[DATE] 18:44"
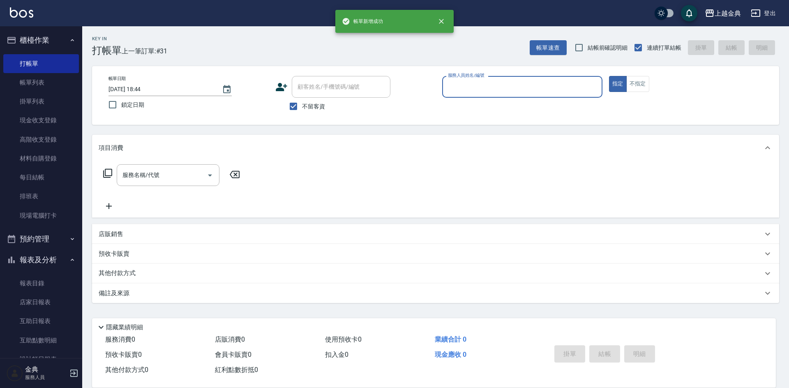
click at [552, 94] on input "服務人員姓名/編號" at bounding box center [522, 87] width 153 height 14
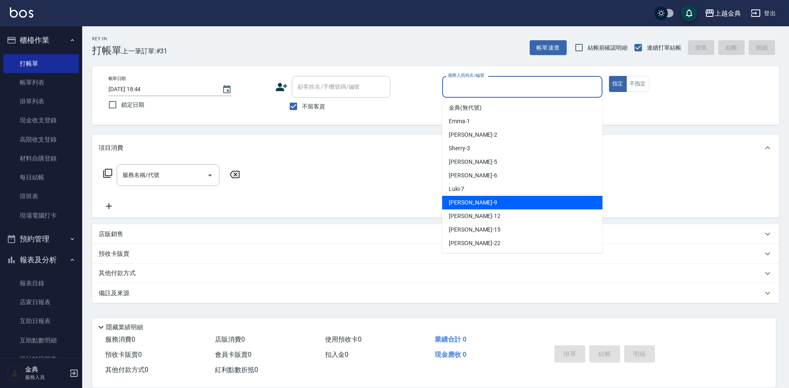
click at [527, 198] on div "[PERSON_NAME] -9" at bounding box center [522, 203] width 160 height 14
type input "[PERSON_NAME]-9"
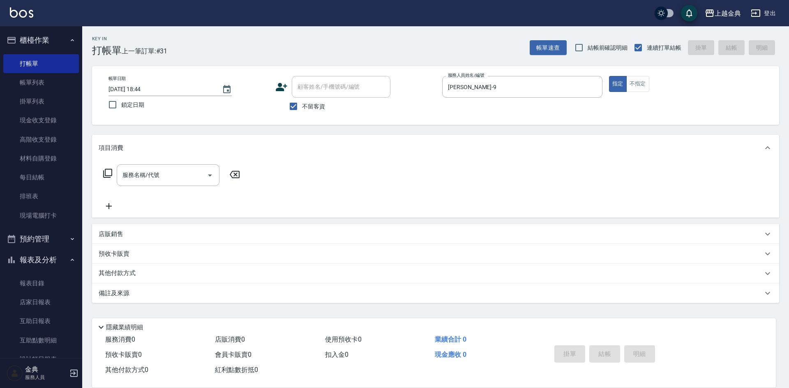
click at [121, 161] on div "項目消費" at bounding box center [435, 148] width 687 height 26
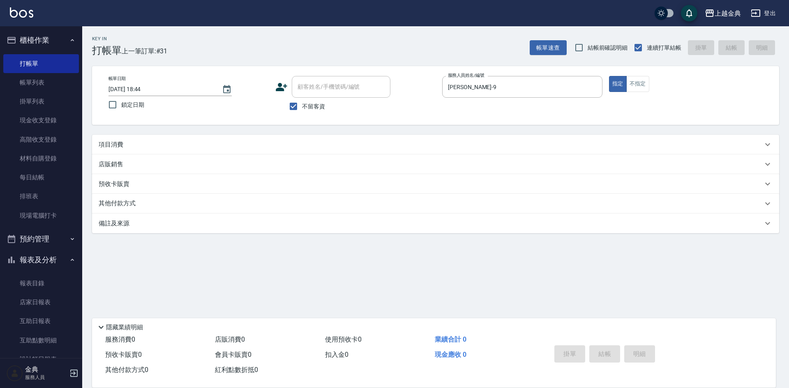
click at [111, 168] on p "店販銷售" at bounding box center [111, 164] width 25 height 9
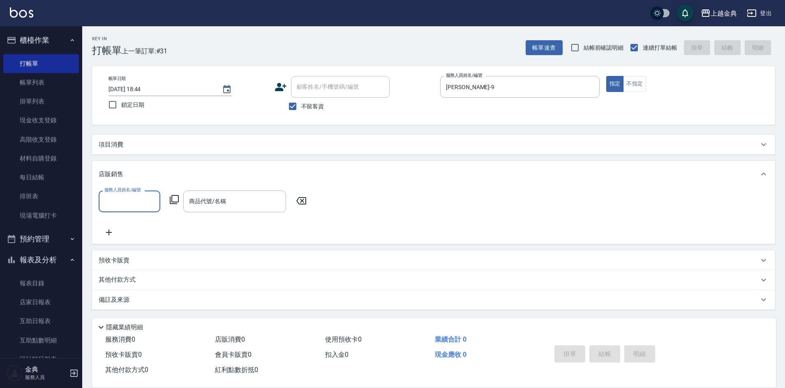
click at [125, 202] on input "服務人員姓名/編號" at bounding box center [129, 201] width 54 height 14
click at [106, 145] on p "項目消費" at bounding box center [111, 144] width 25 height 9
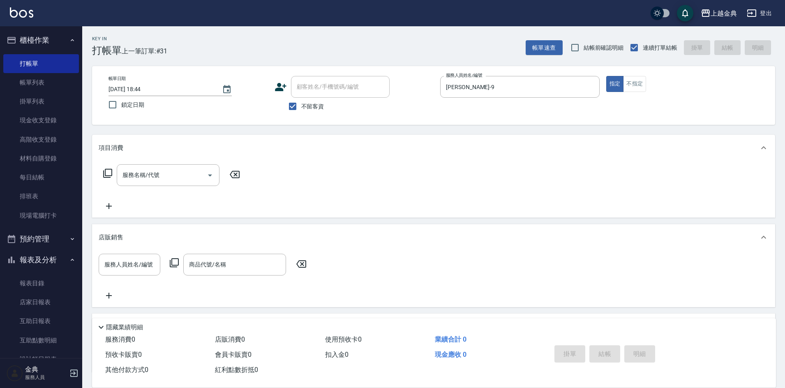
click at [110, 171] on icon at bounding box center [108, 173] width 10 height 10
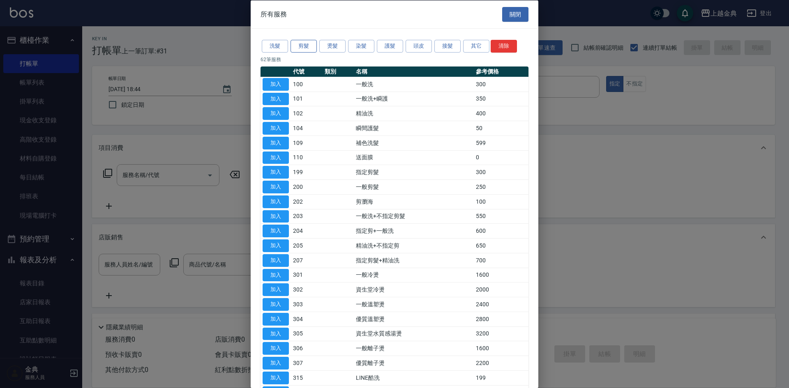
click at [305, 50] on button "剪髮" at bounding box center [303, 46] width 26 height 13
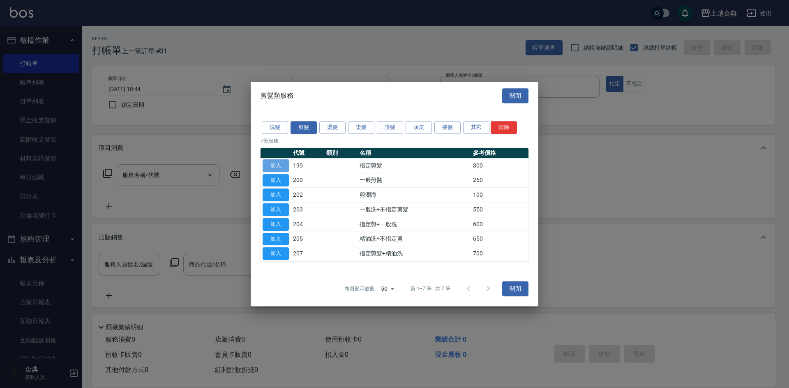
click at [288, 165] on button "加入" at bounding box center [275, 165] width 26 height 13
type input "指定剪髮(199)"
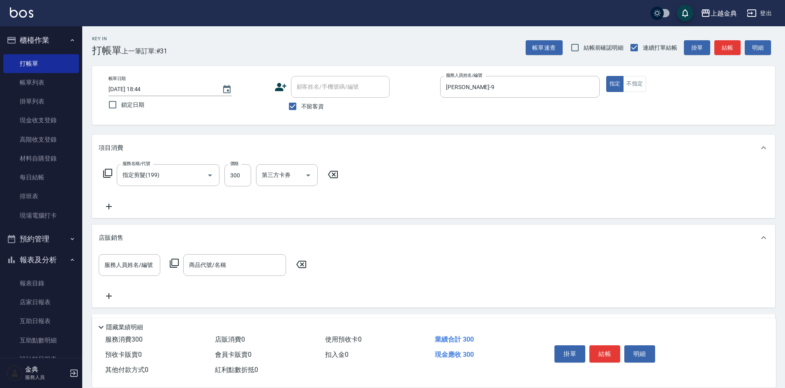
click at [110, 174] on icon at bounding box center [108, 173] width 10 height 10
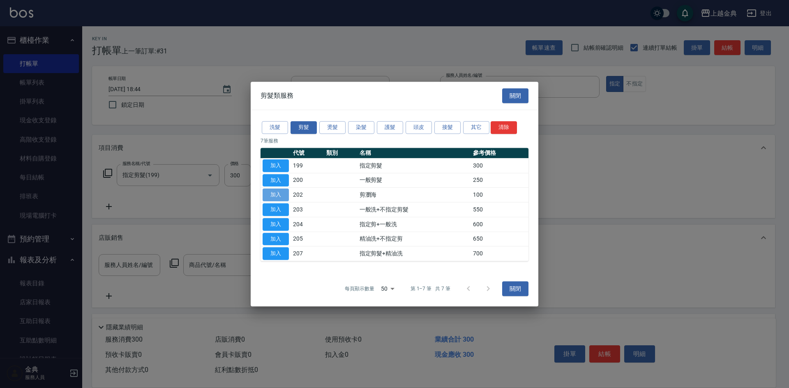
click at [281, 189] on button "加入" at bounding box center [275, 195] width 26 height 13
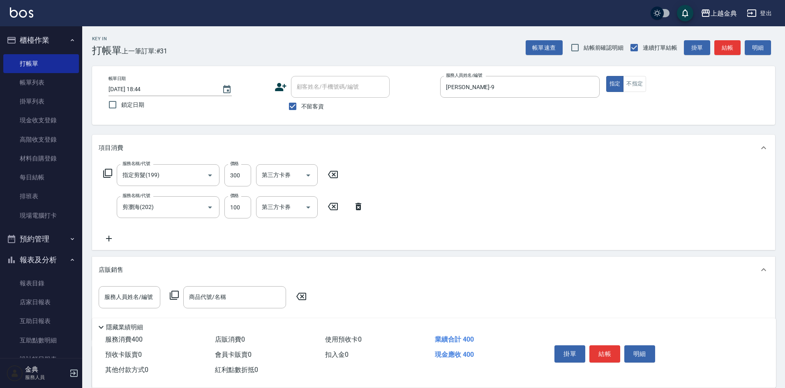
click at [335, 207] on icon at bounding box center [332, 207] width 21 height 10
click at [606, 346] on button "結帳" at bounding box center [604, 353] width 31 height 17
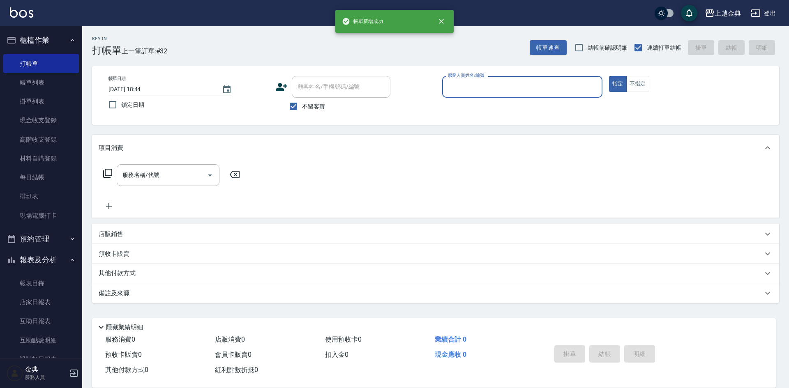
click at [520, 87] on input "服務人員姓名/編號" at bounding box center [522, 87] width 153 height 14
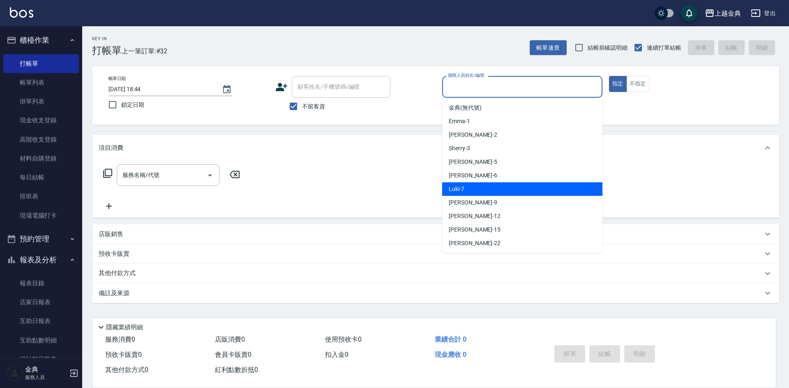
click at [485, 182] on div "Luki -7" at bounding box center [522, 189] width 160 height 14
click at [490, 94] on input "Luki-7" at bounding box center [516, 87] width 140 height 14
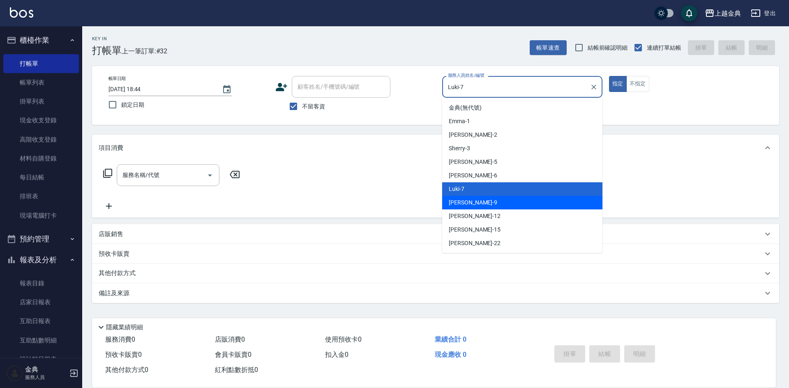
click at [483, 205] on div "[PERSON_NAME] -9" at bounding box center [522, 203] width 160 height 14
type input "[PERSON_NAME]-9"
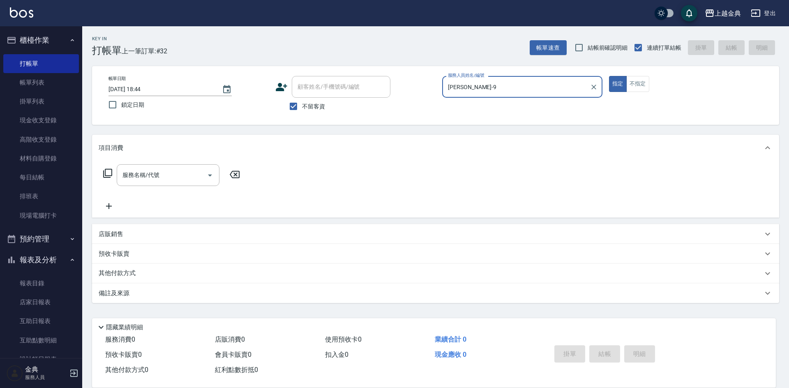
click at [106, 170] on icon at bounding box center [107, 173] width 9 height 9
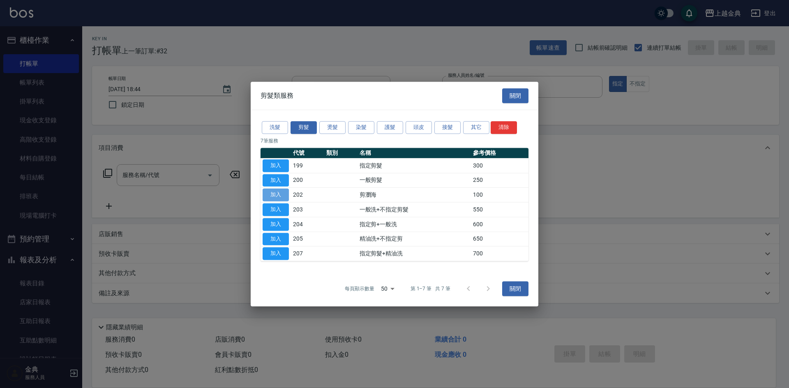
click at [288, 192] on button "加入" at bounding box center [275, 195] width 26 height 13
type input "剪瀏海(202)"
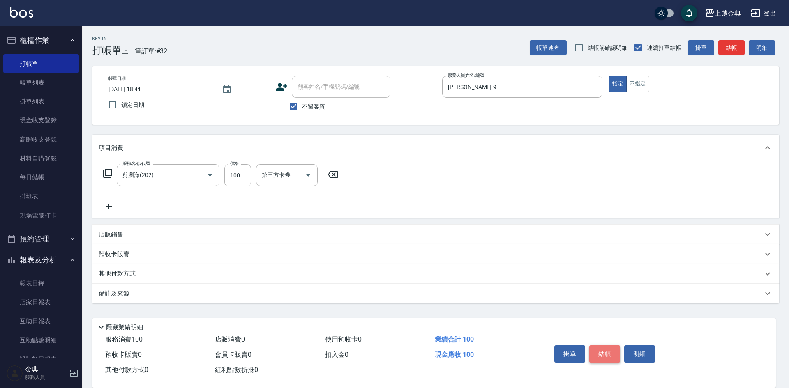
click at [612, 349] on button "結帳" at bounding box center [604, 353] width 31 height 17
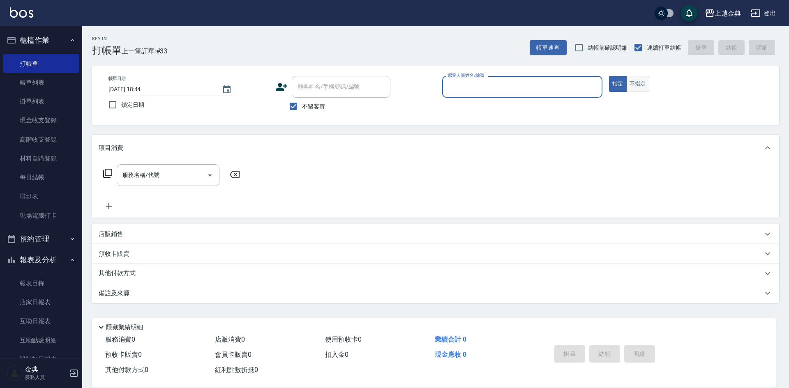
click at [645, 80] on button "不指定" at bounding box center [637, 84] width 23 height 16
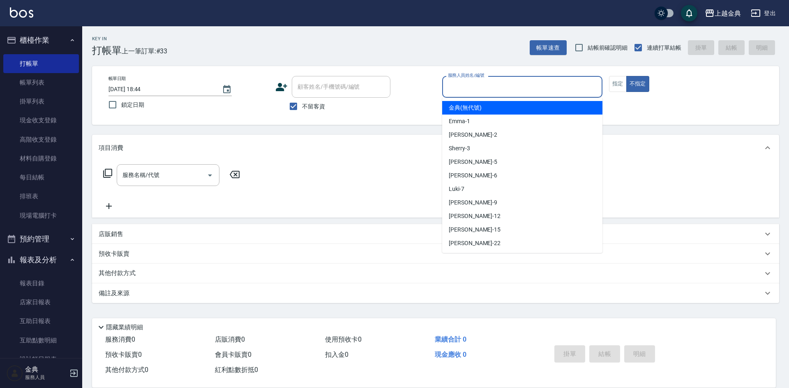
click at [559, 90] on input "服務人員姓名/編號" at bounding box center [522, 87] width 153 height 14
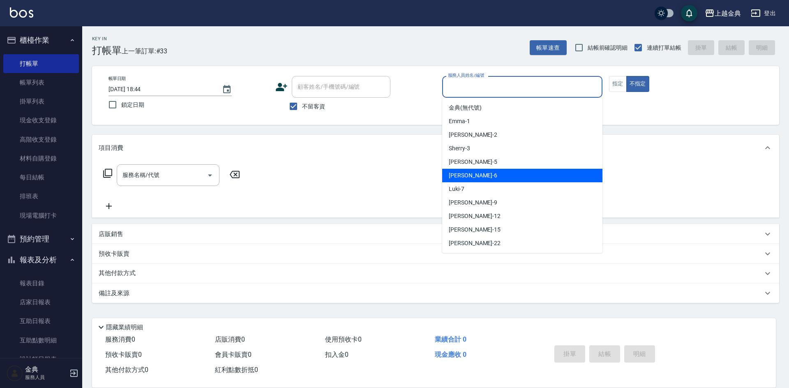
click at [497, 163] on div "[PERSON_NAME] -5" at bounding box center [522, 162] width 160 height 14
type input "[PERSON_NAME]-5"
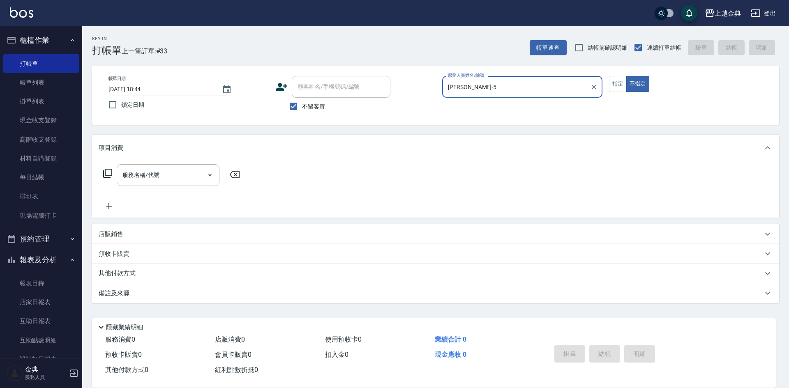
click at [105, 175] on icon at bounding box center [107, 173] width 9 height 9
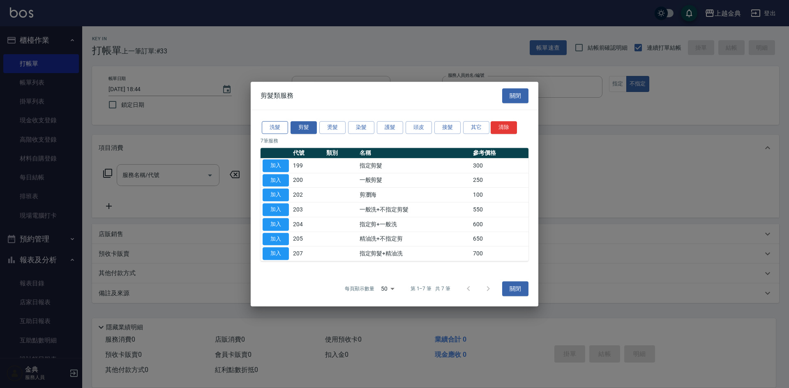
click at [267, 124] on button "洗髮" at bounding box center [275, 127] width 26 height 13
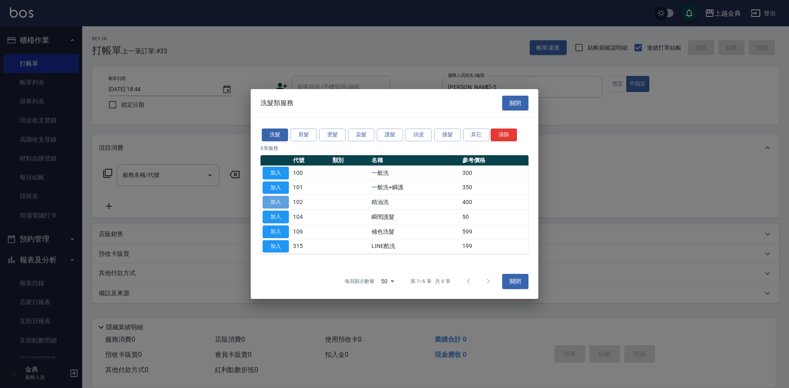
click at [279, 199] on button "加入" at bounding box center [275, 202] width 26 height 13
type input "精油洗(102)"
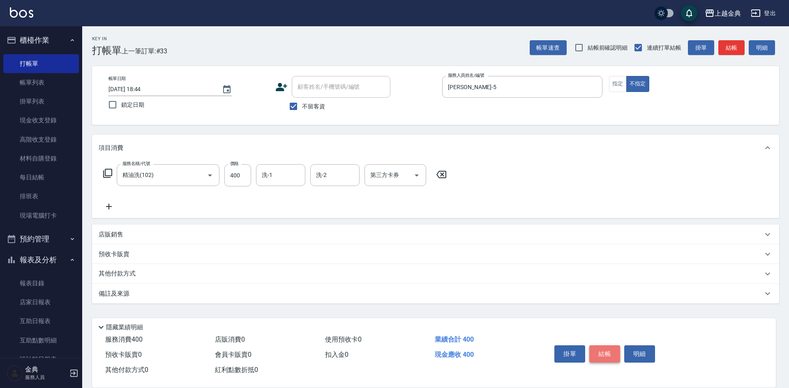
click at [612, 350] on button "結帳" at bounding box center [604, 353] width 31 height 17
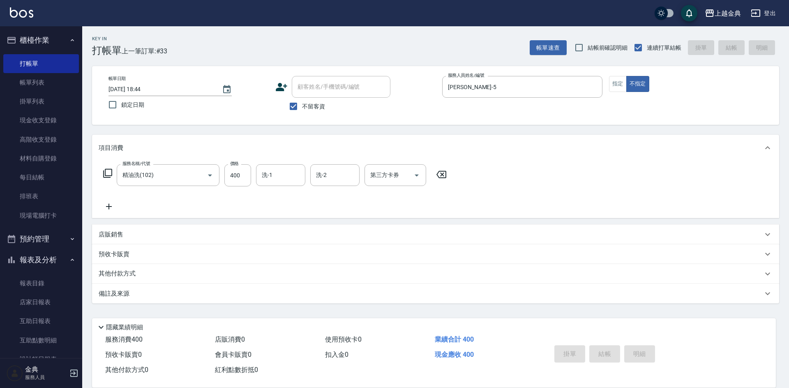
type input "[DATE] 18:45"
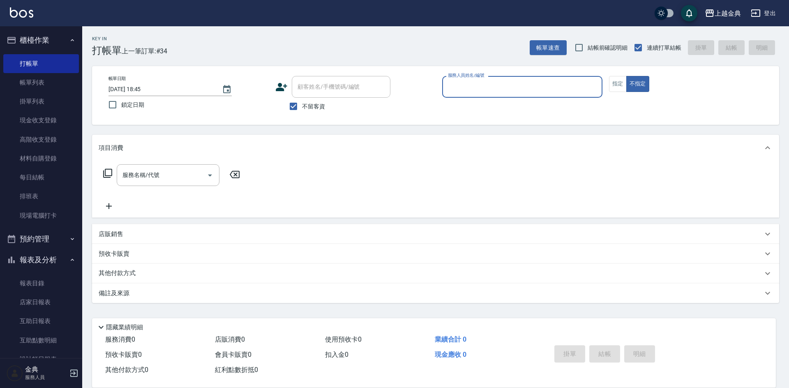
click at [607, 85] on div "帳單日期 [DATE] 18:45 鎖定日期 顧客姓名/手機號碼/編號 顧客姓名/手機號碼/編號 不留客資 服務人員姓名/編號 服務人員姓名/編號 指定 不指定" at bounding box center [435, 95] width 667 height 39
click at [610, 84] on button "指定" at bounding box center [618, 84] width 18 height 16
click at [617, 80] on button "指定" at bounding box center [618, 84] width 18 height 16
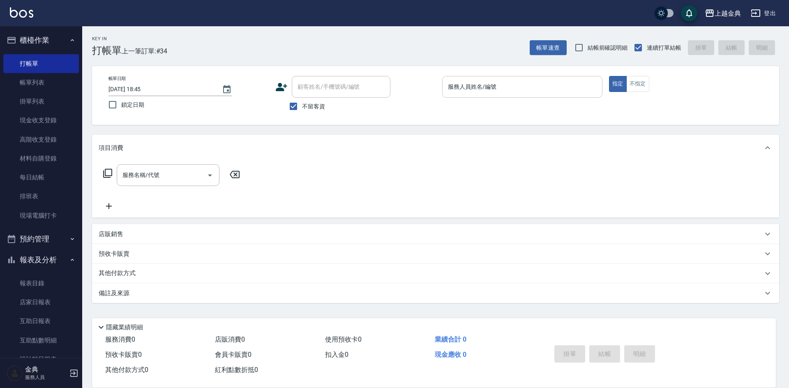
drag, startPoint x: 573, startPoint y: 85, endPoint x: 573, endPoint y: 92, distance: 7.0
click at [573, 86] on input "服務人員姓名/編號" at bounding box center [522, 87] width 153 height 14
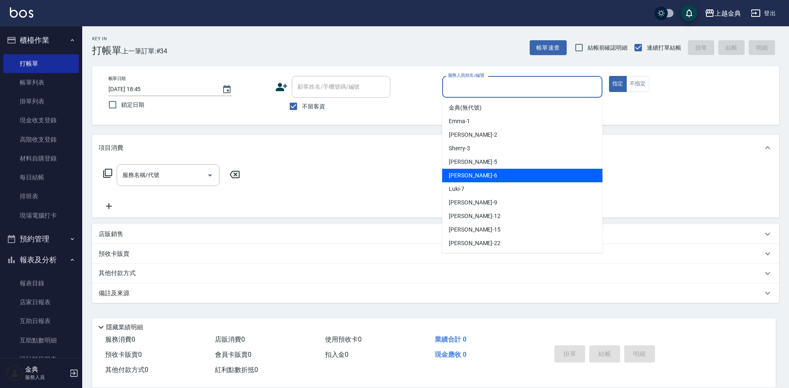
click at [500, 176] on div "[PERSON_NAME] -6" at bounding box center [522, 176] width 160 height 14
type input "[PERSON_NAME]-6"
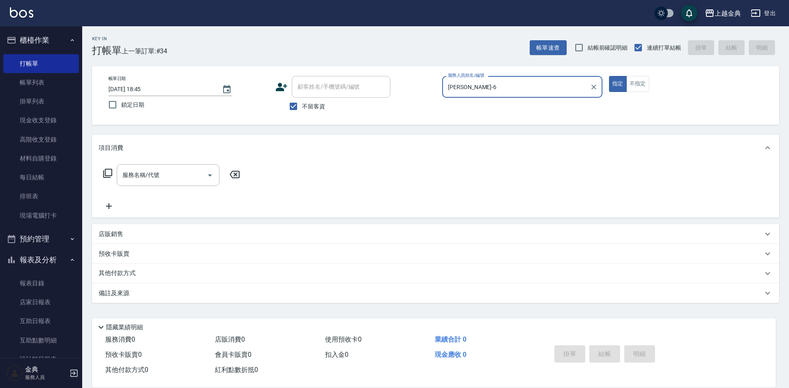
click at [109, 173] on icon at bounding box center [108, 173] width 10 height 10
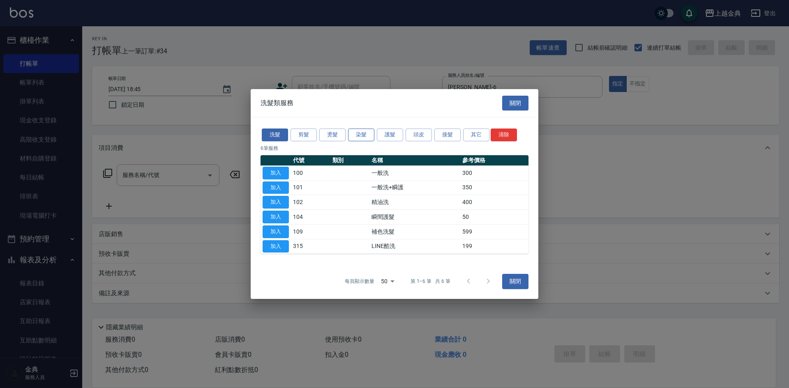
click at [361, 133] on button "染髮" at bounding box center [361, 135] width 26 height 13
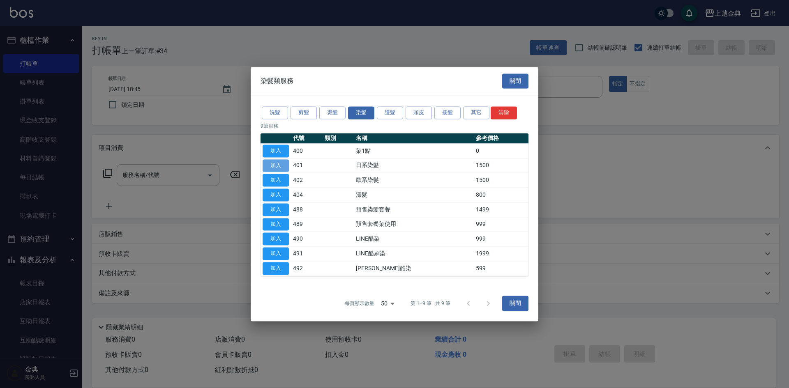
click at [275, 162] on button "加入" at bounding box center [275, 165] width 26 height 13
type input "日系染髮(401)"
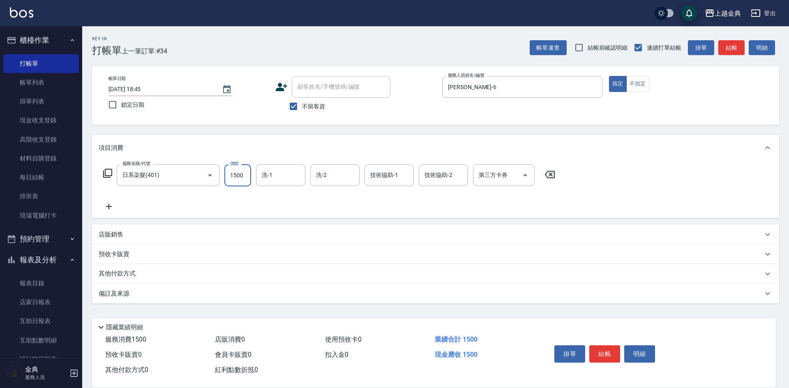
click at [246, 174] on input "1500" at bounding box center [237, 175] width 27 height 22
type input "2599"
click at [129, 276] on p "其他付款方式" at bounding box center [119, 273] width 41 height 9
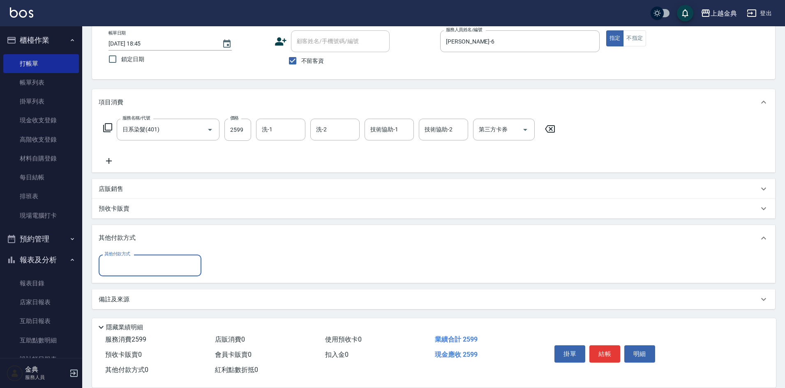
drag, startPoint x: 111, startPoint y: 250, endPoint x: 115, endPoint y: 252, distance: 4.4
click at [115, 251] on div "其他付款方式" at bounding box center [433, 238] width 683 height 26
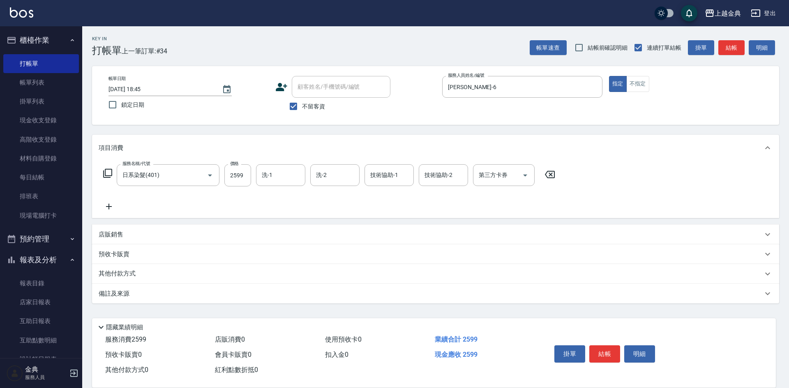
click at [116, 267] on div "其他付款方式" at bounding box center [435, 274] width 687 height 20
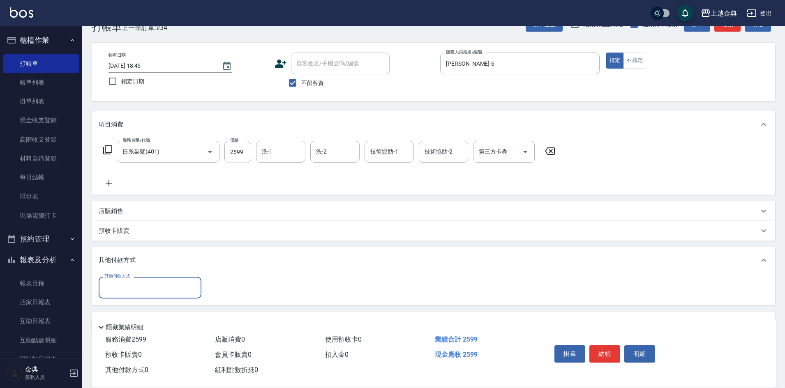
scroll to position [46, 0]
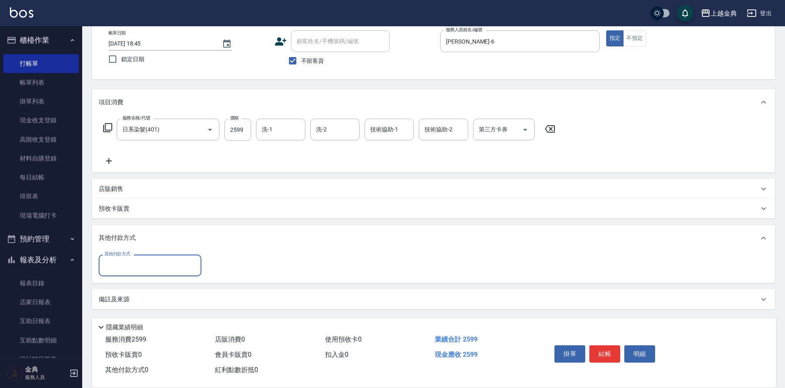
click at [130, 266] on input "其他付款方式" at bounding box center [149, 265] width 95 height 14
click at [130, 305] on span "信用卡" at bounding box center [150, 300] width 103 height 14
type input "信用卡"
click at [239, 257] on input "0" at bounding box center [237, 266] width 62 height 22
type input "2599"
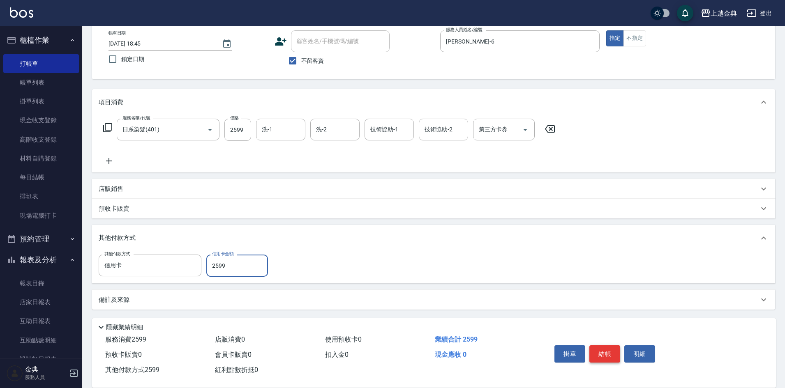
click at [608, 347] on button "結帳" at bounding box center [604, 353] width 31 height 17
type input "[DATE] 18:48"
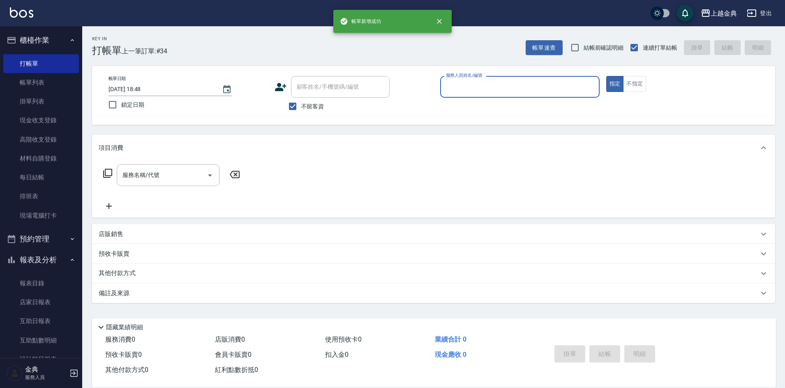
scroll to position [0, 0]
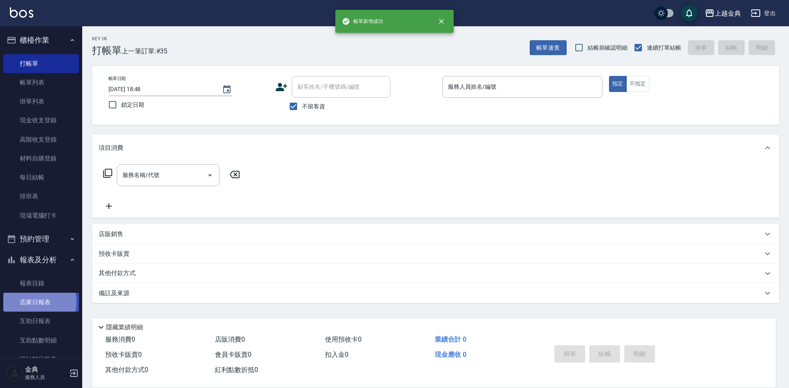
click at [27, 302] on link "店家日報表" at bounding box center [41, 302] width 76 height 19
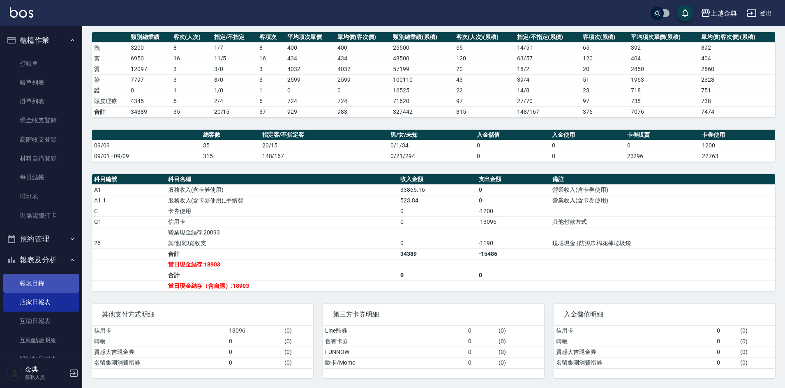
scroll to position [142, 0]
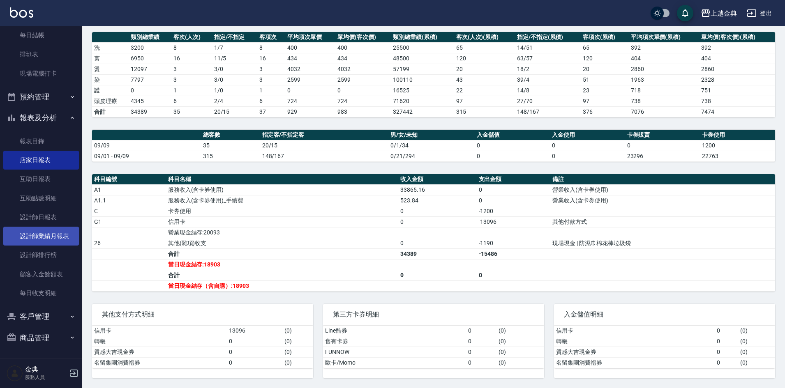
click at [53, 235] on link "設計師業績月報表" at bounding box center [41, 236] width 76 height 19
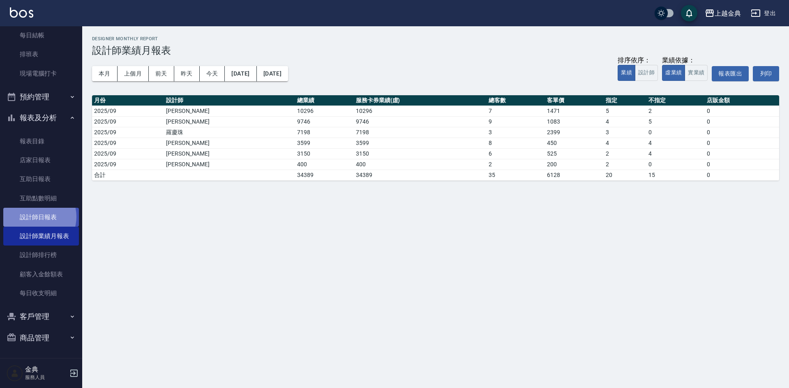
click at [34, 217] on link "設計師日報表" at bounding box center [41, 217] width 76 height 19
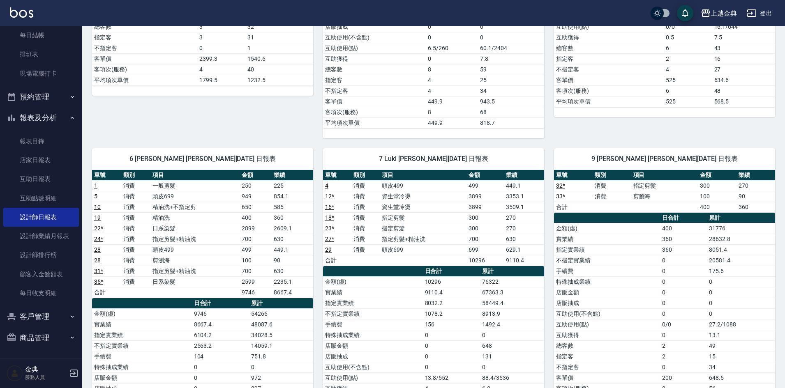
scroll to position [288, 0]
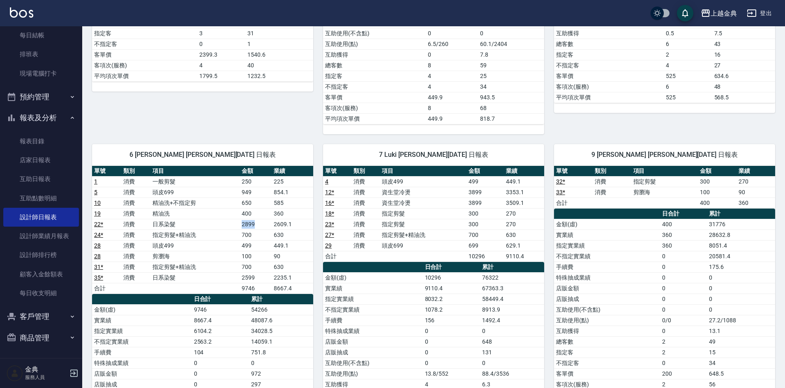
drag, startPoint x: 219, startPoint y: 226, endPoint x: 267, endPoint y: 225, distance: 48.1
click at [267, 225] on tr "22 * 消費 日系染髮 2899 2609.1" at bounding box center [202, 224] width 221 height 11
click at [277, 247] on td "449.1" at bounding box center [291, 245] width 41 height 11
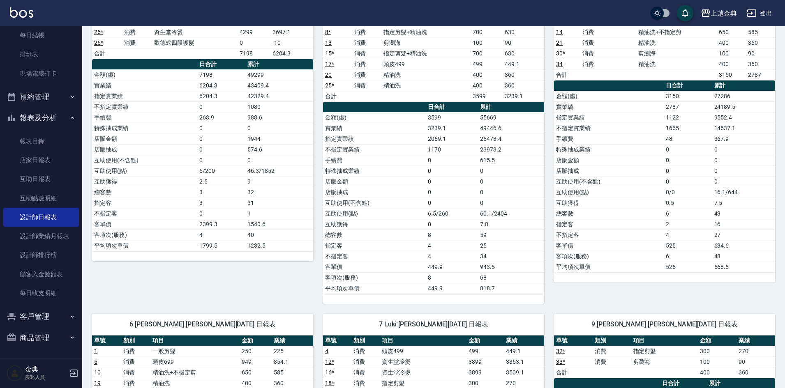
scroll to position [205, 0]
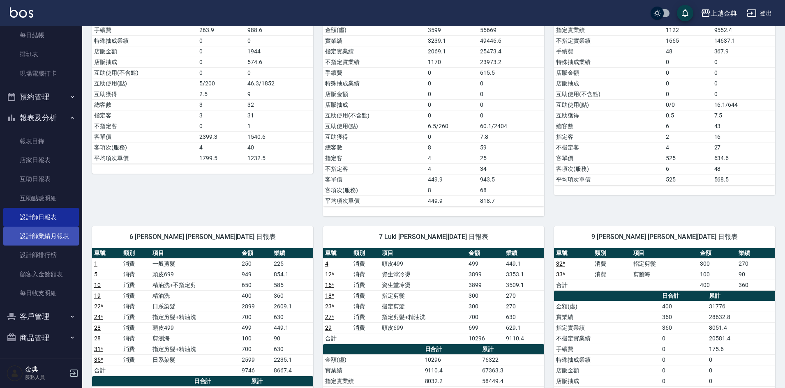
click at [53, 236] on link "設計師業績月報表" at bounding box center [41, 236] width 76 height 19
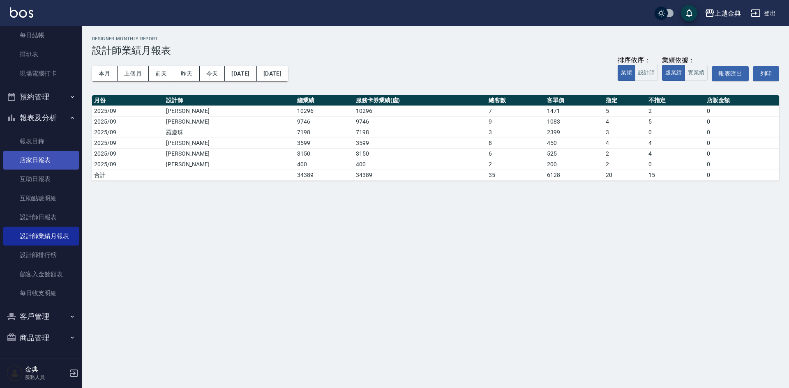
click at [28, 154] on link "店家日報表" at bounding box center [41, 160] width 76 height 19
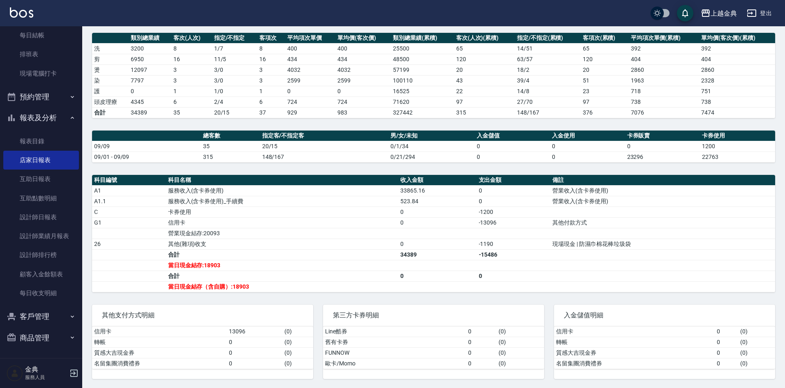
scroll to position [112, 0]
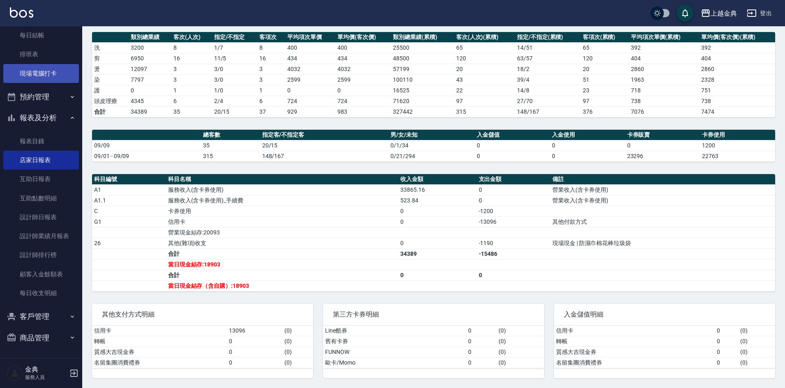
click at [35, 68] on link "現場電腦打卡" at bounding box center [41, 73] width 76 height 19
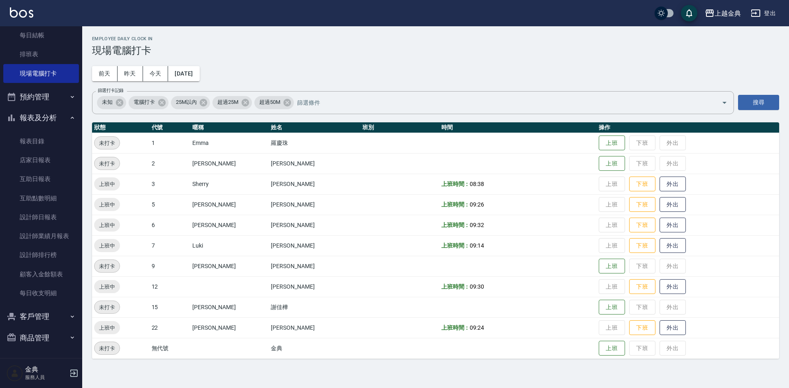
click at [636, 217] on td "上班 下班 外出" at bounding box center [687, 225] width 182 height 21
click at [636, 225] on button "下班" at bounding box center [642, 225] width 26 height 14
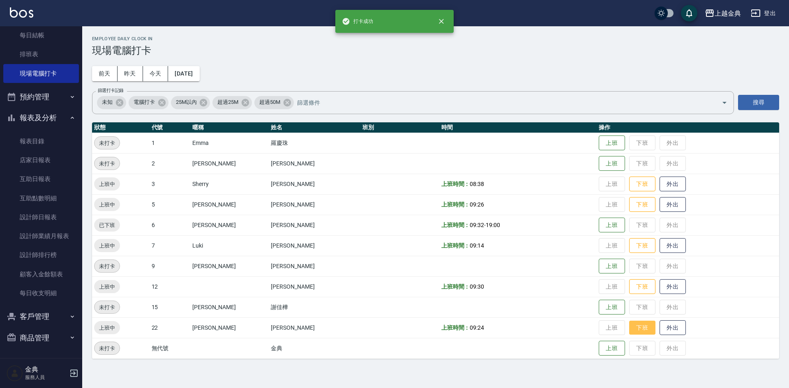
click at [631, 327] on button "下班" at bounding box center [642, 328] width 26 height 14
click at [633, 185] on button "下班" at bounding box center [642, 184] width 26 height 14
click at [633, 202] on button "下班" at bounding box center [642, 205] width 26 height 14
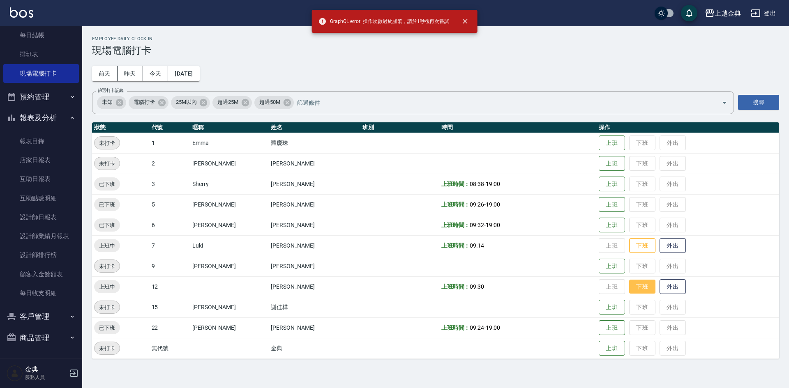
click at [634, 285] on button "下班" at bounding box center [642, 287] width 26 height 14
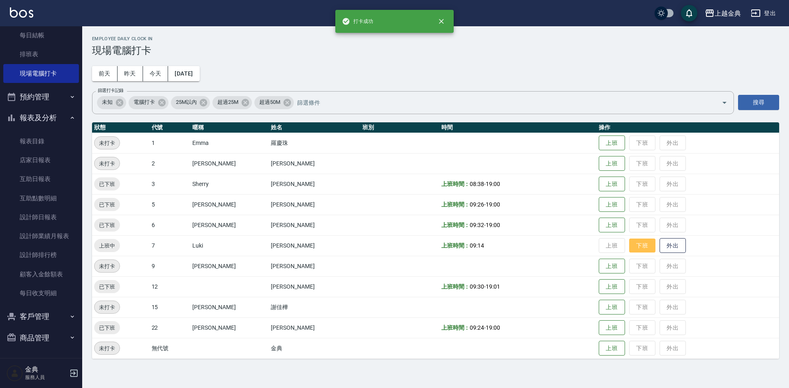
click at [629, 250] on button "下班" at bounding box center [642, 246] width 26 height 14
